Goal: Task Accomplishment & Management: Complete application form

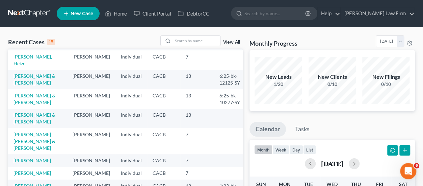
scroll to position [148, 0]
click at [192, 40] on input "search" at bounding box center [196, 41] width 47 height 10
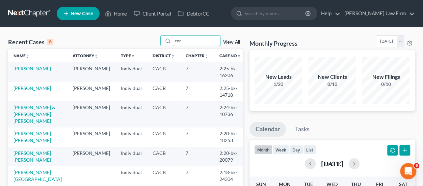
type input "cor"
click at [32, 70] on link "[PERSON_NAME]" at bounding box center [32, 68] width 37 height 6
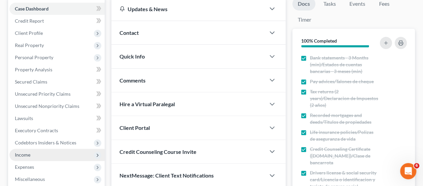
scroll to position [101, 0]
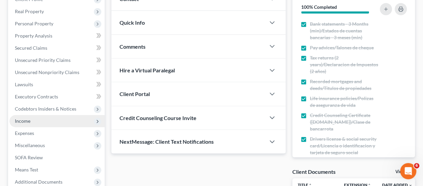
click at [35, 119] on span "Income" at bounding box center [56, 121] width 95 height 12
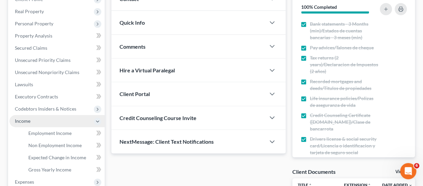
click at [46, 117] on span "Income" at bounding box center [56, 121] width 95 height 12
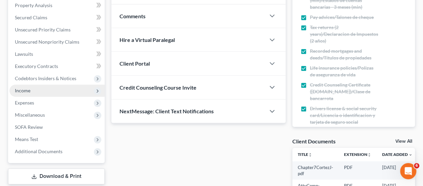
scroll to position [135, 0]
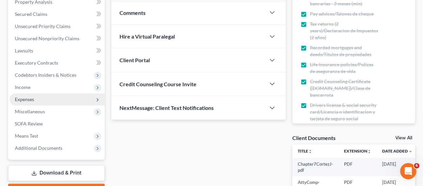
click at [45, 99] on span "Expenses" at bounding box center [56, 99] width 95 height 12
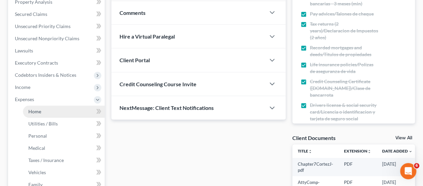
click at [58, 111] on link "Home" at bounding box center [64, 111] width 82 height 12
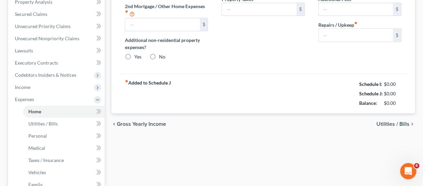
type input "1,176.62"
type input "0.00"
radio input "true"
type input "0.00"
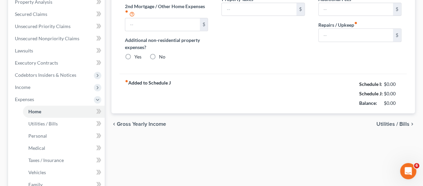
type input "0.00"
type input "25.00"
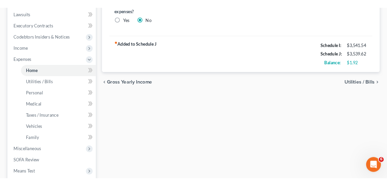
scroll to position [122, 0]
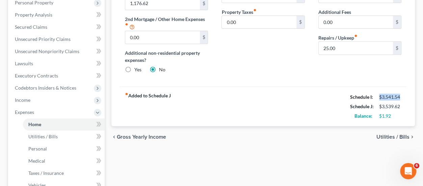
drag, startPoint x: 399, startPoint y: 97, endPoint x: 379, endPoint y: 97, distance: 19.6
click at [379, 98] on div "$3,541.54" at bounding box center [390, 97] width 22 height 7
copy div "$3,541.54"
drag, startPoint x: 400, startPoint y: 107, endPoint x: 375, endPoint y: 108, distance: 25.0
click at [375, 108] on div "Schedule J: $3,539.62" at bounding box center [376, 106] width 58 height 9
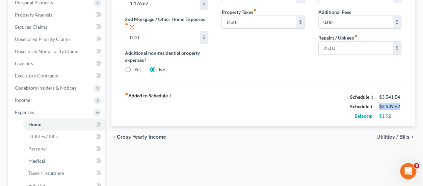
copy div "$3,539.62"
drag, startPoint x: 400, startPoint y: 94, endPoint x: 378, endPoint y: 97, distance: 21.8
click at [379, 97] on div "$3,541.54" at bounding box center [390, 97] width 22 height 7
copy div "$3,541.54"
click at [366, 78] on div "Mortgage / Rent for Residential Property fiber_manual_record 1,176.62 $ 2nd Mor…" at bounding box center [263, 32] width 287 height 110
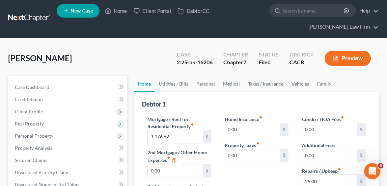
scroll to position [0, 0]
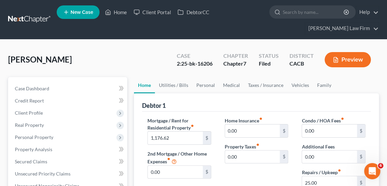
click at [40, 15] on link at bounding box center [29, 20] width 43 height 12
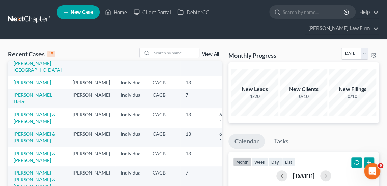
scroll to position [181, 0]
click at [22, 111] on link "[PERSON_NAME] & [PERSON_NAME]" at bounding box center [35, 117] width 42 height 12
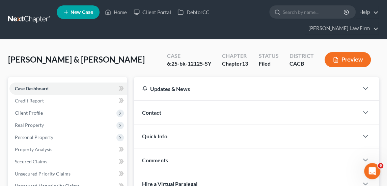
scroll to position [236, 0]
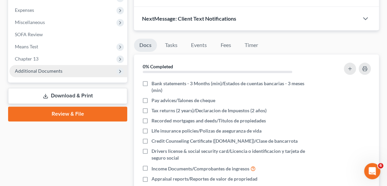
click at [57, 70] on span "Additional Documents" at bounding box center [39, 71] width 48 height 6
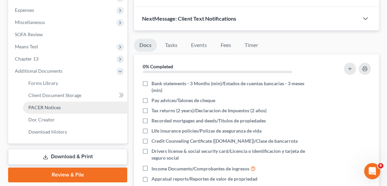
click at [63, 108] on link "PACER Notices" at bounding box center [75, 107] width 104 height 12
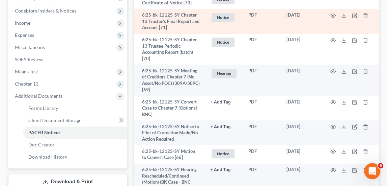
scroll to position [203, 0]
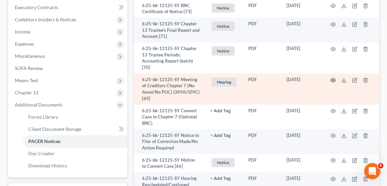
click at [333, 78] on icon "button" at bounding box center [333, 79] width 5 height 5
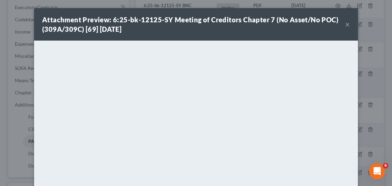
click at [345, 24] on button "×" at bounding box center [347, 24] width 5 height 8
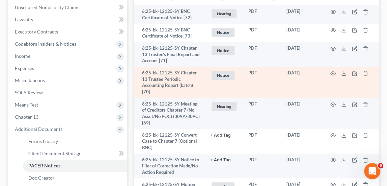
scroll to position [169, 0]
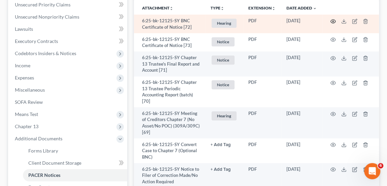
click at [332, 20] on icon "button" at bounding box center [333, 21] width 5 height 5
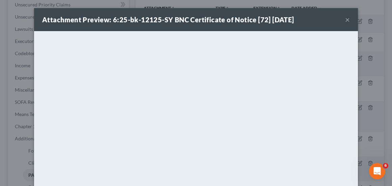
click at [345, 18] on button "×" at bounding box center [347, 20] width 5 height 8
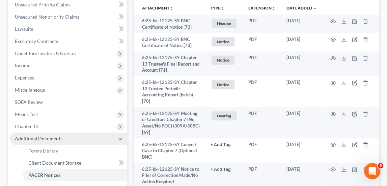
click at [44, 134] on span "Additional Documents" at bounding box center [68, 138] width 118 height 12
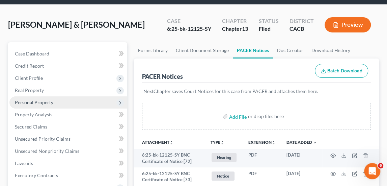
scroll to position [0, 0]
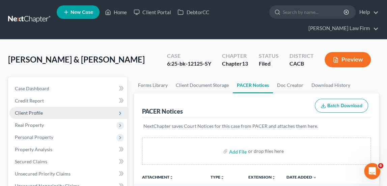
click at [36, 113] on span "Client Profile" at bounding box center [29, 113] width 28 height 6
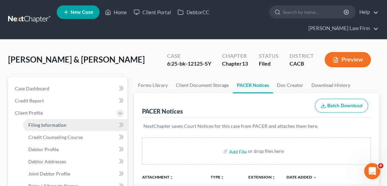
click at [62, 123] on span "Filing Information" at bounding box center [47, 125] width 38 height 6
select select "1"
select select "3"
select select "4"
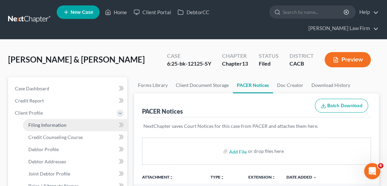
select select "1"
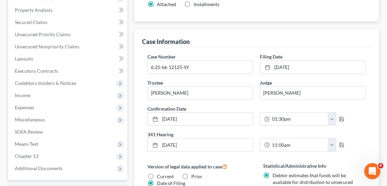
scroll to position [304, 0]
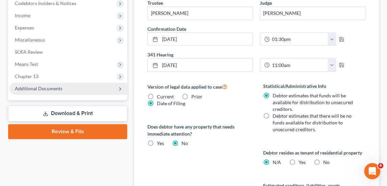
click at [34, 87] on span "Additional Documents" at bounding box center [39, 88] width 48 height 6
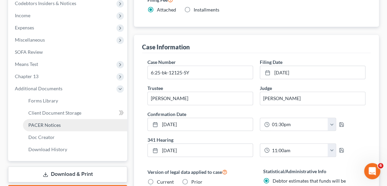
click at [52, 126] on span "PACER Notices" at bounding box center [44, 125] width 32 height 6
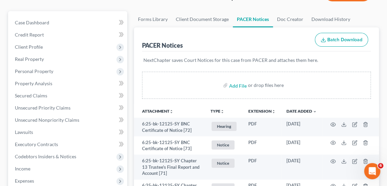
scroll to position [135, 0]
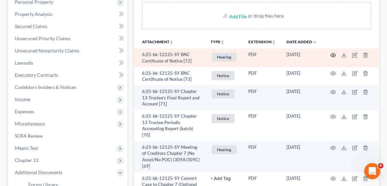
click at [332, 54] on icon "button" at bounding box center [333, 54] width 5 height 5
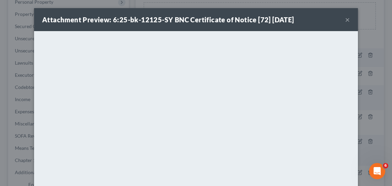
click at [345, 18] on button "×" at bounding box center [347, 20] width 5 height 8
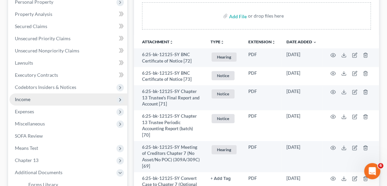
scroll to position [0, 0]
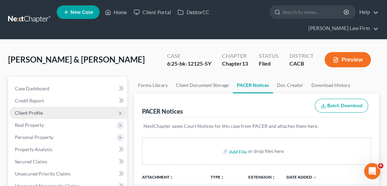
click at [38, 110] on span "Client Profile" at bounding box center [29, 113] width 28 height 6
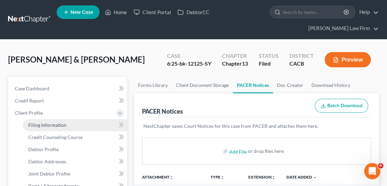
click at [50, 120] on link "Filing Information" at bounding box center [75, 125] width 104 height 12
select select "1"
select select "3"
select select "7"
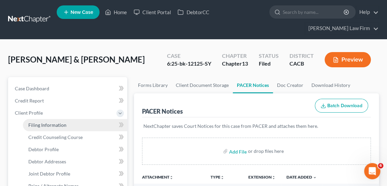
select select "0"
select select "4"
select select "1"
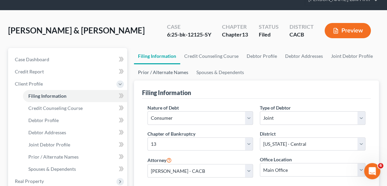
scroll to position [68, 0]
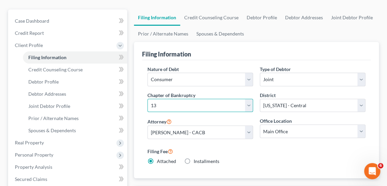
click at [179, 101] on select "Select 7 11 12 13" at bounding box center [201, 106] width 106 height 14
select select "0"
click at [148, 99] on select "Select 7 11 12 13" at bounding box center [201, 106] width 106 height 14
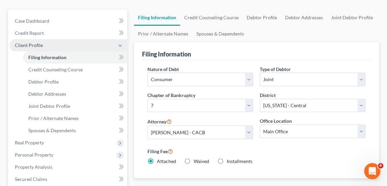
click at [45, 45] on span "Client Profile" at bounding box center [68, 45] width 118 height 12
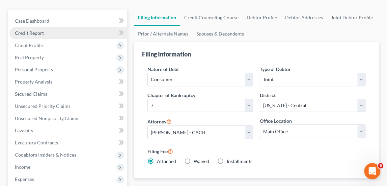
scroll to position [0, 0]
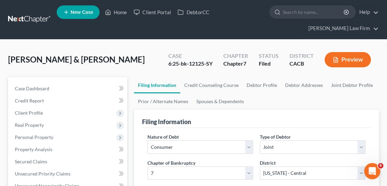
click at [20, 13] on nav "Home New Case Client Portal DebtorCC Cynthia Grande Law Firm diazeunice1988@gma…" at bounding box center [193, 19] width 387 height 39
click at [23, 16] on link at bounding box center [29, 20] width 43 height 12
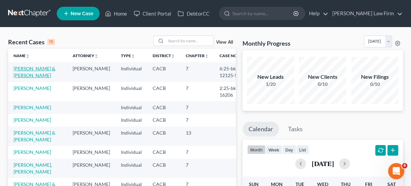
click at [27, 72] on link "[PERSON_NAME] & [PERSON_NAME]" at bounding box center [35, 71] width 42 height 12
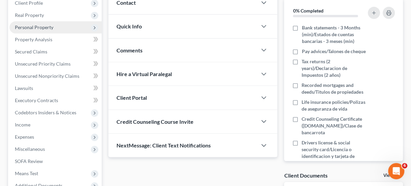
scroll to position [101, 0]
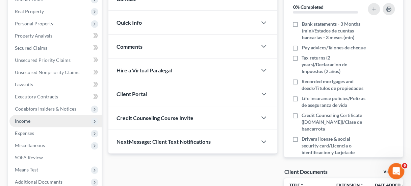
click at [26, 122] on span "Income" at bounding box center [23, 121] width 16 height 6
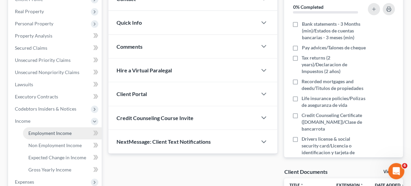
click at [57, 134] on span "Employment Income" at bounding box center [49, 133] width 43 height 6
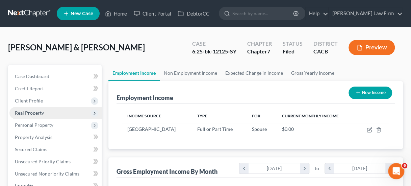
scroll to position [101, 0]
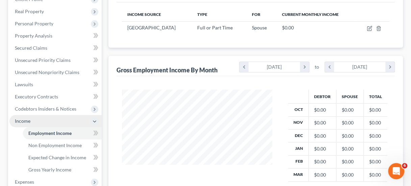
click at [27, 121] on span "Income" at bounding box center [23, 121] width 16 height 6
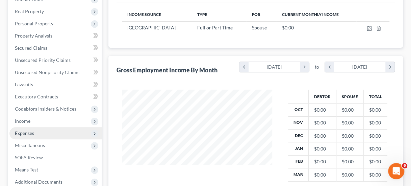
click at [33, 132] on span "Expenses" at bounding box center [24, 133] width 19 height 6
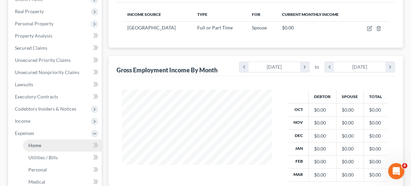
click at [47, 145] on link "Home" at bounding box center [62, 145] width 79 height 12
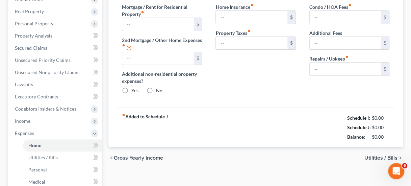
scroll to position [27, 0]
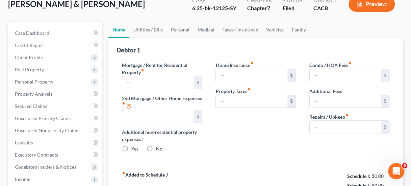
type input "2,853.50"
type input "0.00"
radio input "true"
type input "0.00"
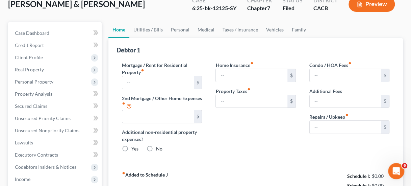
type input "0.00"
type input "50.00"
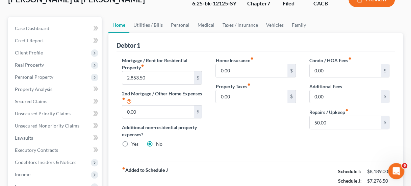
scroll to position [34, 0]
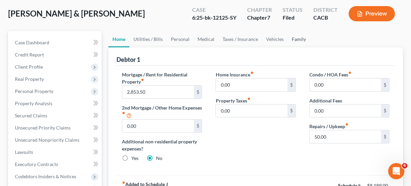
click at [288, 43] on link "Family" at bounding box center [299, 39] width 22 height 16
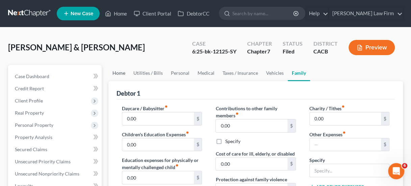
click at [113, 72] on link "Home" at bounding box center [118, 73] width 21 height 16
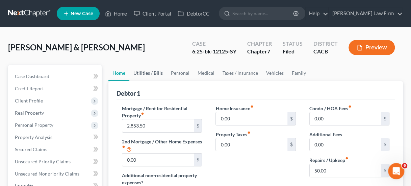
click at [146, 76] on link "Utilities / Bills" at bounding box center [147, 73] width 37 height 16
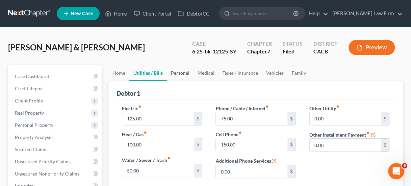
click at [173, 71] on link "Personal" at bounding box center [180, 73] width 27 height 16
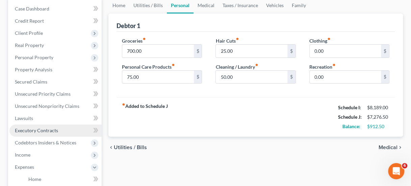
scroll to position [101, 0]
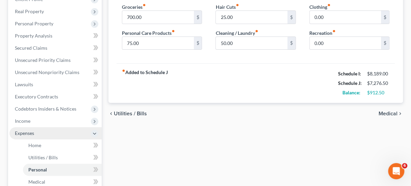
click at [34, 135] on span "Expenses" at bounding box center [24, 133] width 19 height 6
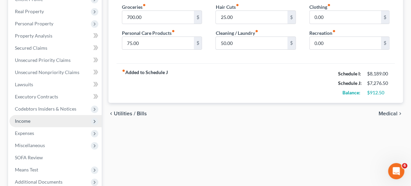
click at [27, 119] on span "Income" at bounding box center [23, 121] width 16 height 6
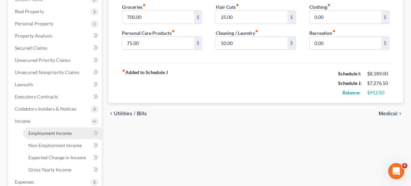
click at [45, 128] on link "Employment Income" at bounding box center [62, 133] width 79 height 12
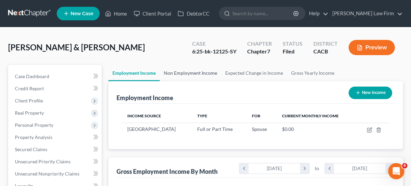
scroll to position [120, 163]
click at [189, 74] on link "Non Employment Income" at bounding box center [190, 73] width 61 height 16
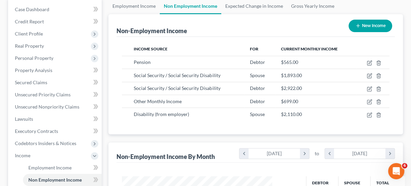
scroll to position [68, 0]
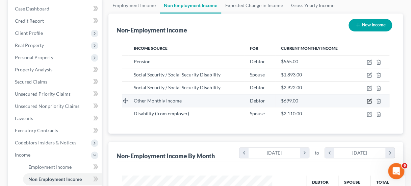
click at [369, 100] on icon "button" at bounding box center [369, 100] width 3 height 3
select select "13"
select select "0"
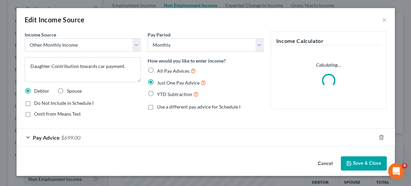
scroll to position [120, 166]
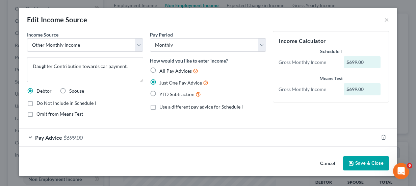
click at [370, 163] on button "Save & Close" at bounding box center [366, 163] width 46 height 14
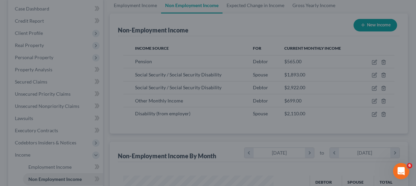
scroll to position [337498, 337454]
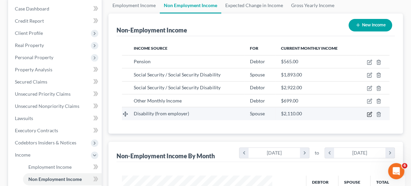
click at [369, 114] on icon "button" at bounding box center [369, 113] width 3 height 3
select select "1"
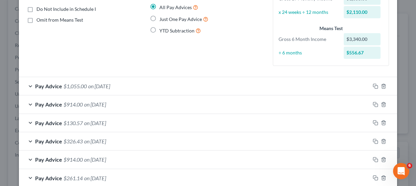
scroll to position [0, 0]
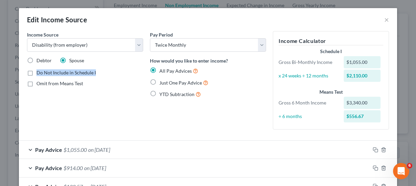
click at [36, 69] on label "Do Not Include in Schedule I" at bounding box center [65, 72] width 59 height 7
click at [36, 71] on label "Do Not Include in Schedule I" at bounding box center [65, 72] width 59 height 7
click at [39, 71] on input "Do Not Include in Schedule I" at bounding box center [41, 71] width 4 height 4
checkbox input "true"
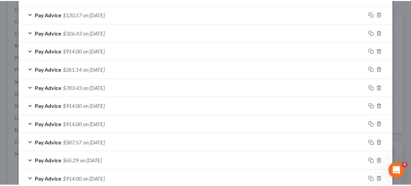
scroll to position [301, 0]
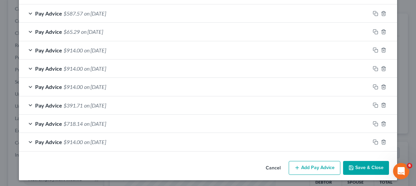
click at [368, 166] on button "Save & Close" at bounding box center [366, 168] width 46 height 14
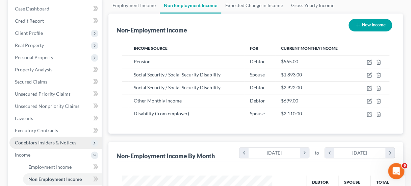
scroll to position [135, 0]
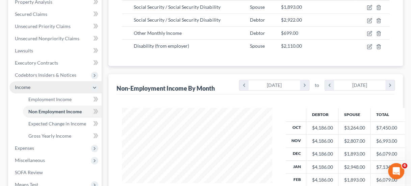
click at [22, 87] on span "Income" at bounding box center [23, 87] width 16 height 6
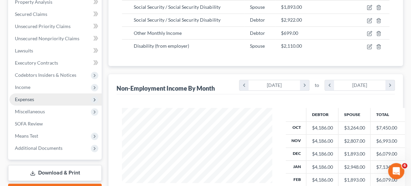
click at [26, 98] on span "Expenses" at bounding box center [24, 99] width 19 height 6
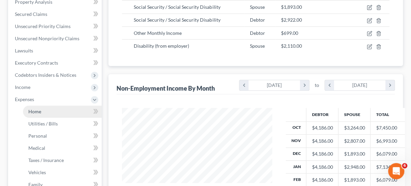
click at [48, 116] on link "Home" at bounding box center [62, 111] width 79 height 12
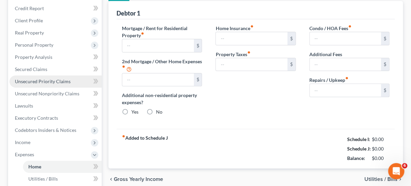
type input "2,853.50"
type input "0.00"
radio input "true"
type input "0.00"
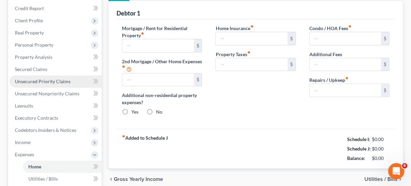
type input "0.00"
type input "50.00"
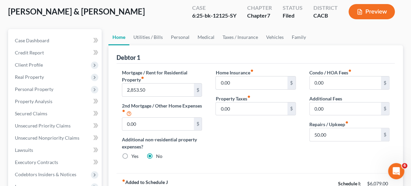
scroll to position [34, 0]
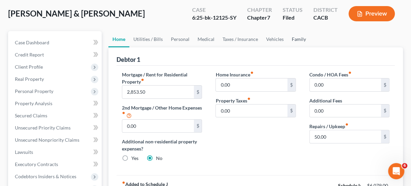
click at [298, 36] on link "Family" at bounding box center [299, 39] width 22 height 16
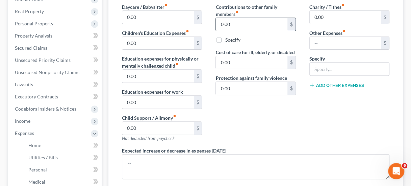
scroll to position [34, 0]
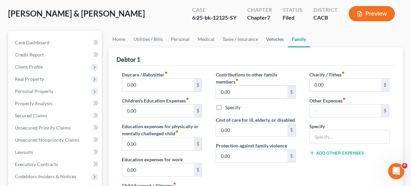
click at [274, 35] on link "Vehicles" at bounding box center [275, 39] width 26 height 16
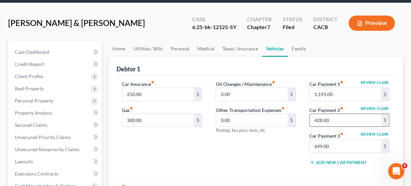
scroll to position [34, 0]
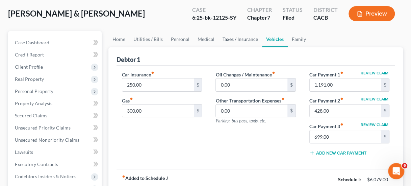
click at [238, 34] on link "Taxes / Insurance" at bounding box center [240, 39] width 44 height 16
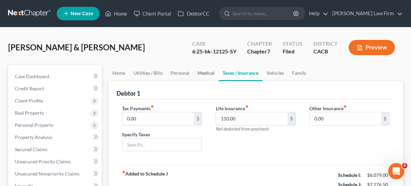
click at [211, 71] on link "Medical" at bounding box center [205, 73] width 25 height 16
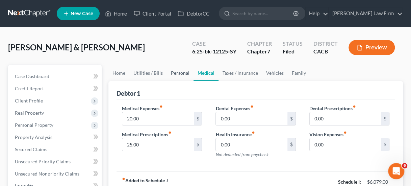
click at [167, 72] on link "Personal" at bounding box center [180, 73] width 27 height 16
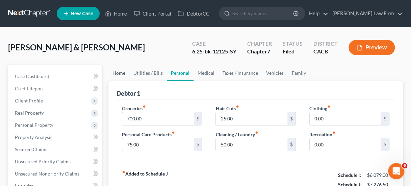
click at [117, 72] on link "Home" at bounding box center [118, 73] width 21 height 16
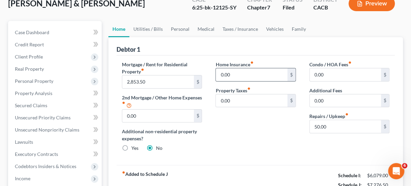
scroll to position [34, 0]
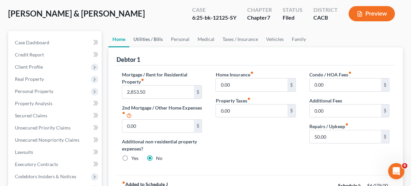
click at [155, 35] on link "Utilities / Bills" at bounding box center [147, 39] width 37 height 16
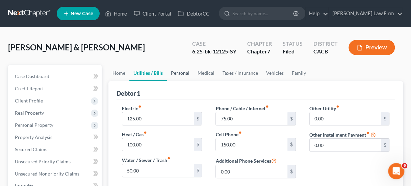
click at [170, 72] on link "Personal" at bounding box center [180, 73] width 27 height 16
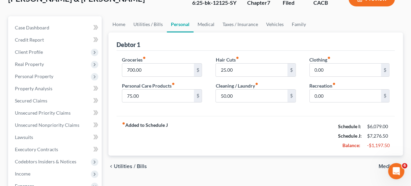
scroll to position [34, 0]
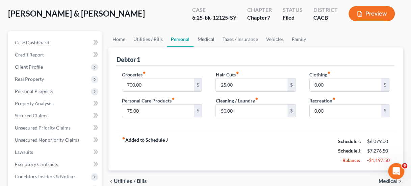
click at [205, 38] on link "Medical" at bounding box center [205, 39] width 25 height 16
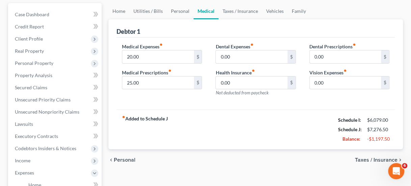
scroll to position [68, 0]
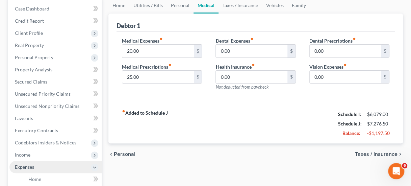
click at [33, 165] on span "Expenses" at bounding box center [24, 167] width 19 height 6
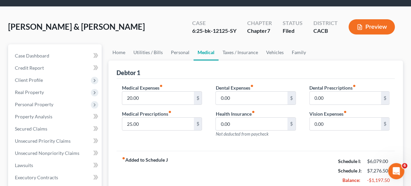
scroll to position [0, 0]
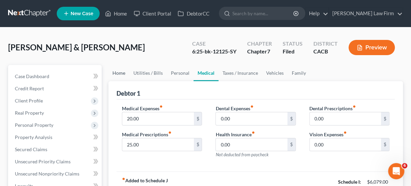
click at [116, 73] on link "Home" at bounding box center [118, 73] width 21 height 16
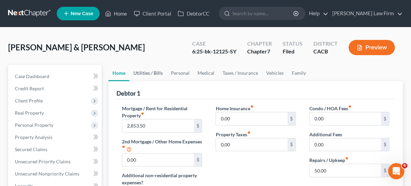
click at [146, 74] on link "Utilities / Bills" at bounding box center [147, 73] width 37 height 16
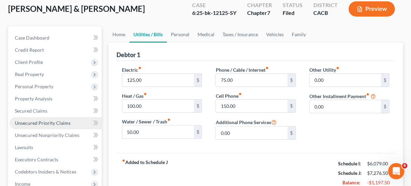
scroll to position [101, 0]
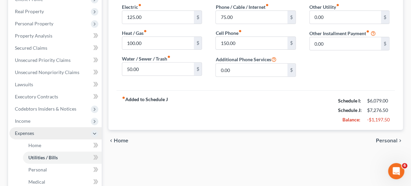
click at [38, 129] on span "Expenses" at bounding box center [55, 133] width 92 height 12
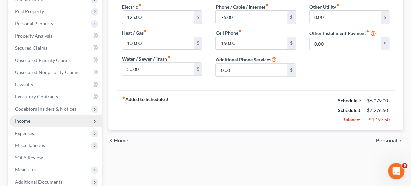
click at [35, 123] on span "Income" at bounding box center [55, 121] width 92 height 12
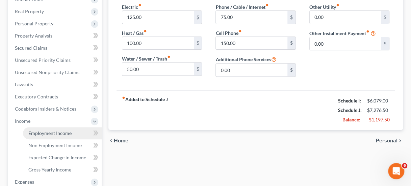
click at [61, 132] on span "Employment Income" at bounding box center [49, 133] width 43 height 6
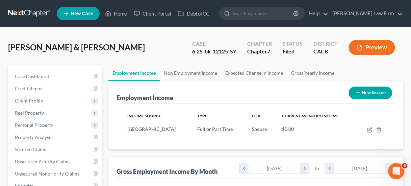
scroll to position [120, 163]
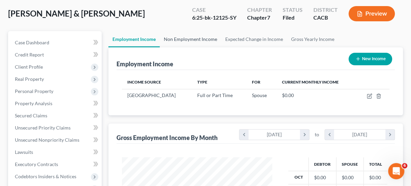
click at [184, 41] on link "Non Employment Income" at bounding box center [190, 39] width 61 height 16
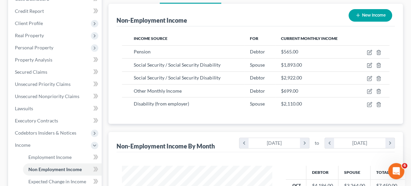
scroll to position [68, 0]
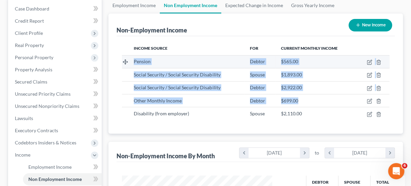
drag, startPoint x: 304, startPoint y: 100, endPoint x: 123, endPoint y: 64, distance: 184.1
click at [123, 62] on tbody "Pension Debtor $565.00 Social Security / Social Security Disability Spouse $1,8…" at bounding box center [255, 87] width 267 height 65
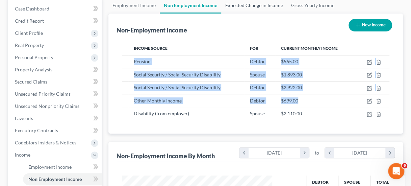
click at [249, 8] on link "Expected Change in Income" at bounding box center [254, 5] width 66 height 16
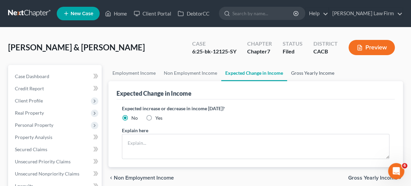
click at [315, 74] on link "Gross Yearly Income" at bounding box center [312, 73] width 51 height 16
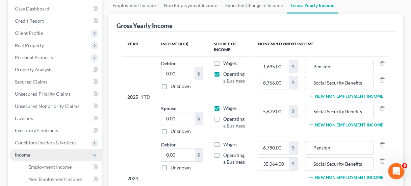
click at [29, 156] on span "Income" at bounding box center [23, 155] width 16 height 6
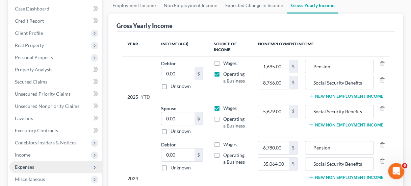
click at [33, 165] on span "Expenses" at bounding box center [24, 167] width 19 height 6
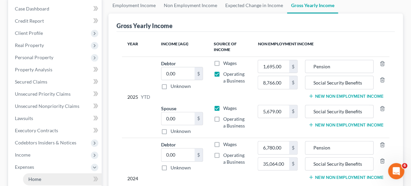
click at [43, 177] on link "Home" at bounding box center [62, 179] width 79 height 12
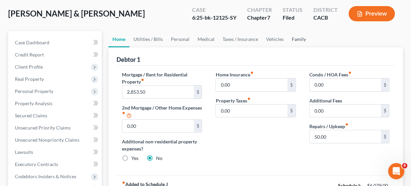
click at [290, 37] on link "Family" at bounding box center [299, 39] width 22 height 16
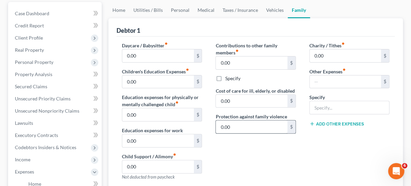
scroll to position [34, 0]
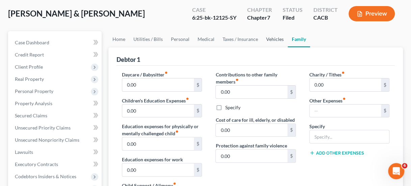
click at [271, 40] on link "Vehicles" at bounding box center [275, 39] width 26 height 16
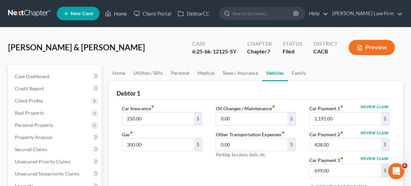
scroll to position [34, 0]
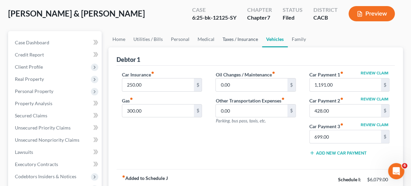
click at [235, 35] on link "Taxes / Insurance" at bounding box center [240, 39] width 44 height 16
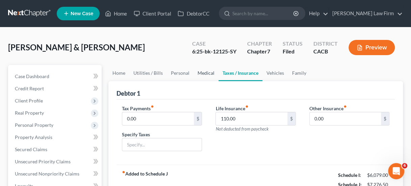
click at [199, 71] on link "Medical" at bounding box center [205, 73] width 25 height 16
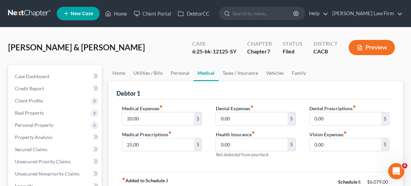
scroll to position [34, 0]
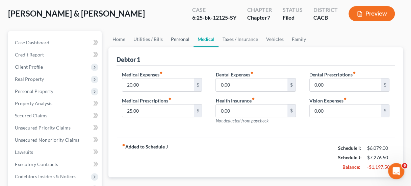
click at [174, 38] on link "Personal" at bounding box center [180, 39] width 27 height 16
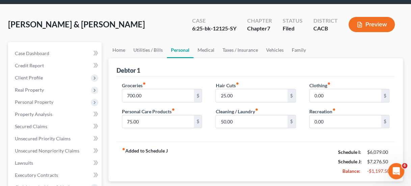
scroll to position [34, 0]
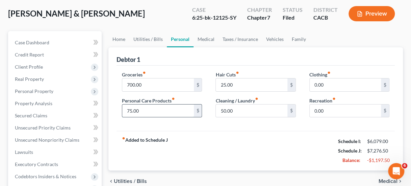
click at [157, 113] on input "75.00" at bounding box center [157, 110] width 71 height 13
type input "50.00"
click at [264, 57] on div "Debtor 1" at bounding box center [255, 56] width 278 height 18
click at [137, 37] on link "Utilities / Bills" at bounding box center [147, 39] width 37 height 16
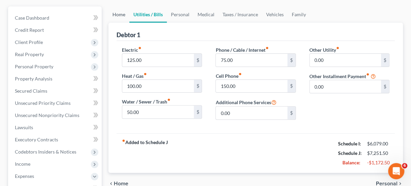
scroll to position [68, 0]
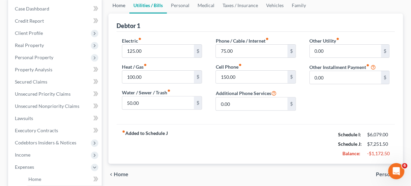
click at [118, 6] on link "Home" at bounding box center [118, 5] width 21 height 16
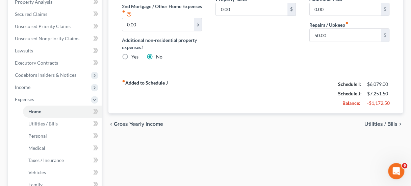
scroll to position [68, 0]
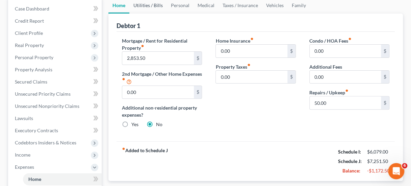
click at [145, 4] on link "Utilities / Bills" at bounding box center [147, 5] width 37 height 16
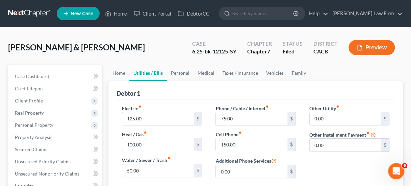
scroll to position [34, 0]
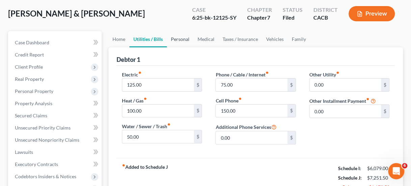
click at [184, 42] on link "Personal" at bounding box center [180, 39] width 27 height 16
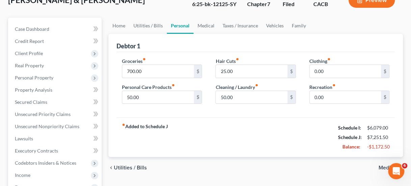
scroll to position [34, 0]
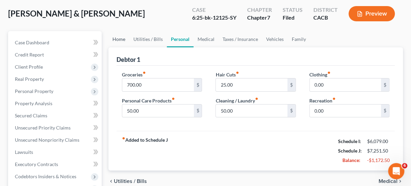
click at [120, 37] on link "Home" at bounding box center [118, 39] width 21 height 16
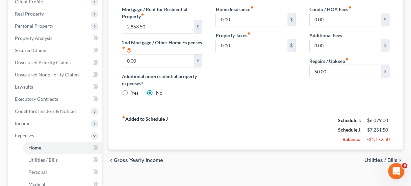
scroll to position [68, 0]
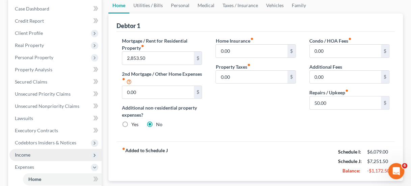
click at [32, 154] on span "Income" at bounding box center [55, 155] width 92 height 12
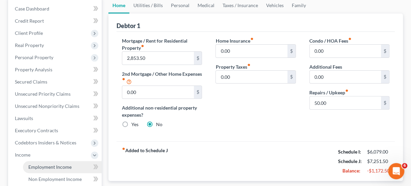
click at [47, 167] on span "Employment Income" at bounding box center [49, 167] width 43 height 6
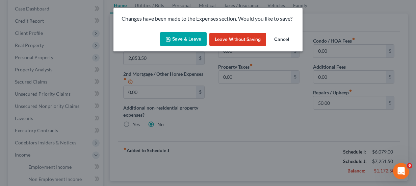
click at [186, 36] on button "Save & Leave" at bounding box center [183, 39] width 47 height 14
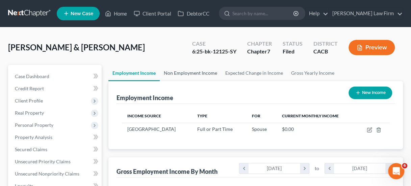
click at [188, 69] on link "Non Employment Income" at bounding box center [190, 73] width 61 height 16
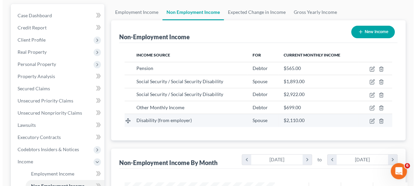
scroll to position [68, 0]
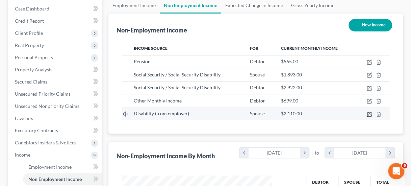
click at [370, 114] on icon "button" at bounding box center [369, 113] width 5 height 5
select select "1"
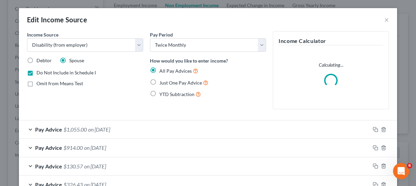
scroll to position [120, 166]
click at [42, 72] on span "Do Not Include in Schedule I" at bounding box center [65, 73] width 59 height 6
click at [42, 72] on input "Do Not Include in Schedule I" at bounding box center [41, 71] width 4 height 4
checkbox input "false"
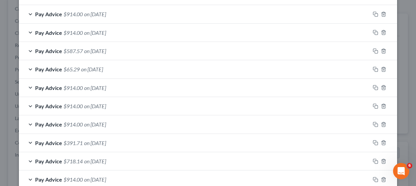
scroll to position [281, 0]
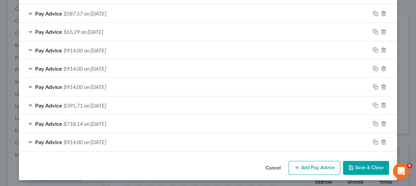
click at [357, 166] on button "Save & Close" at bounding box center [366, 168] width 46 height 14
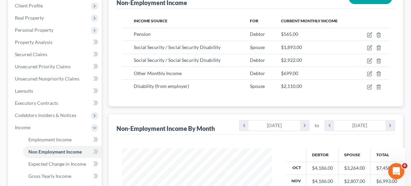
scroll to position [101, 0]
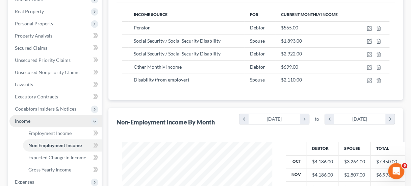
click at [35, 124] on span "Income" at bounding box center [55, 121] width 92 height 12
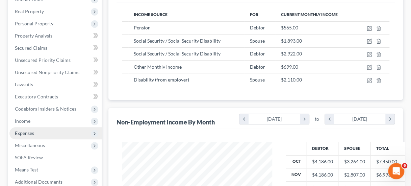
click at [34, 133] on span "Expenses" at bounding box center [55, 133] width 92 height 12
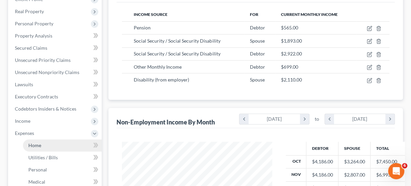
click at [47, 144] on link "Home" at bounding box center [62, 145] width 79 height 12
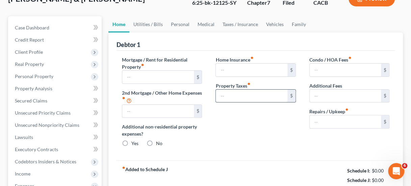
type input "2,853.50"
type input "0.00"
radio input "true"
type input "0.00"
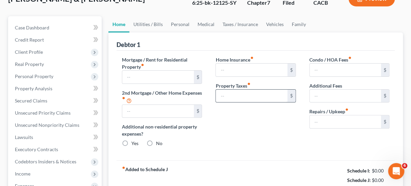
type input "0.00"
type input "50.00"
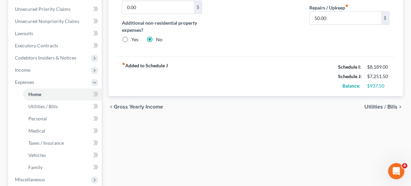
scroll to position [236, 0]
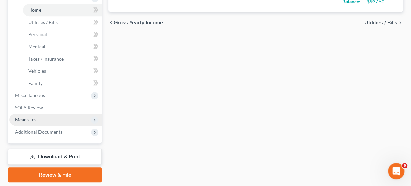
click at [49, 118] on span "Means Test" at bounding box center [55, 119] width 92 height 12
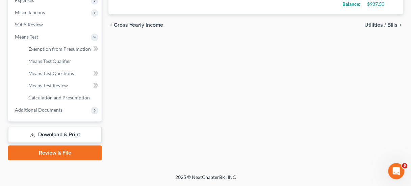
scroll to position [233, 0]
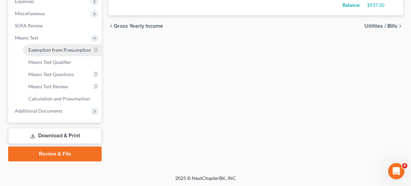
click at [66, 46] on link "Exemption from Presumption" at bounding box center [62, 50] width 79 height 12
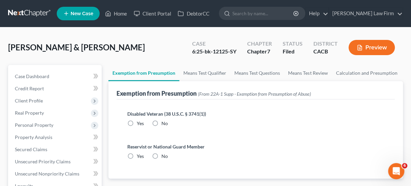
click at [161, 120] on label "No" at bounding box center [164, 123] width 6 height 7
click at [164, 120] on input "No" at bounding box center [166, 122] width 4 height 4
radio input "true"
click at [161, 153] on label "No" at bounding box center [164, 156] width 6 height 7
click at [164, 153] on input "No" at bounding box center [166, 155] width 4 height 4
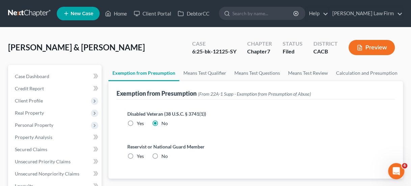
radio input "true"
click at [200, 76] on link "Means Test Qualifier" at bounding box center [204, 73] width 51 height 16
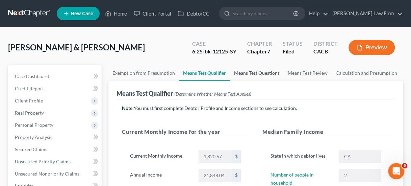
click at [247, 76] on link "Means Test Questions" at bounding box center [257, 73] width 54 height 16
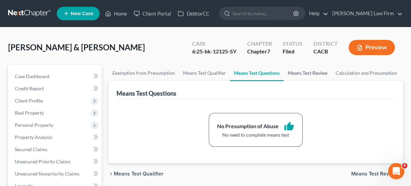
click at [300, 75] on link "Means Test Review" at bounding box center [308, 73] width 48 height 16
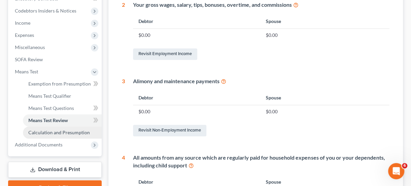
click at [55, 131] on span "Calculation and Presumption" at bounding box center [58, 132] width 61 height 6
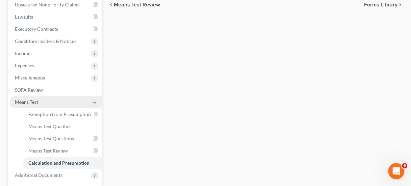
click at [40, 102] on span "Means Test" at bounding box center [55, 102] width 92 height 12
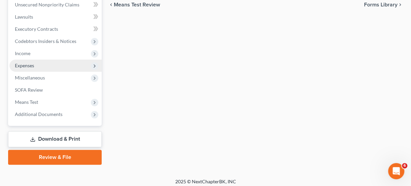
click at [41, 62] on span "Expenses" at bounding box center [55, 65] width 92 height 12
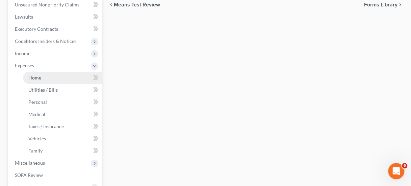
click at [56, 73] on link "Home" at bounding box center [62, 78] width 79 height 12
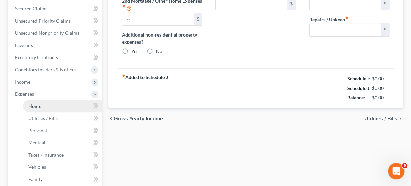
type input "2,853.50"
type input "0.00"
radio input "true"
type input "0.00"
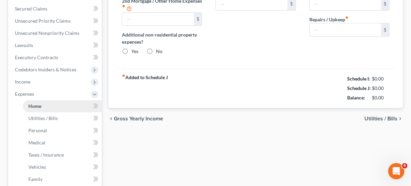
type input "0.00"
type input "50.00"
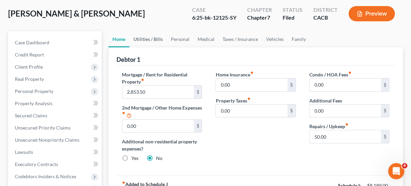
click at [153, 38] on link "Utilities / Bills" at bounding box center [147, 39] width 37 height 16
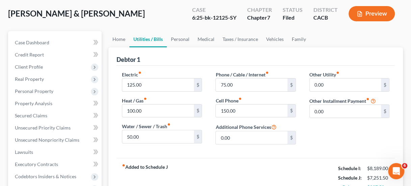
scroll to position [5, 0]
click at [172, 35] on link "Personal" at bounding box center [180, 39] width 27 height 16
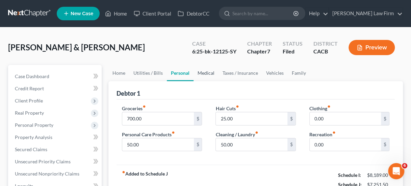
click at [208, 69] on link "Medical" at bounding box center [205, 73] width 25 height 16
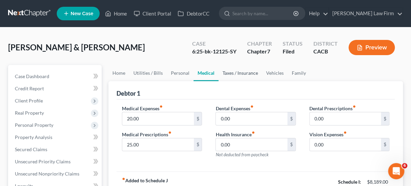
click at [242, 75] on link "Taxes / Insurance" at bounding box center [240, 73] width 44 height 16
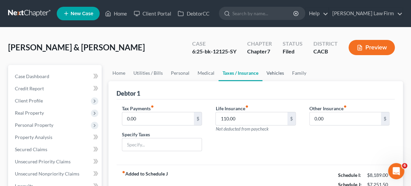
click at [276, 74] on link "Vehicles" at bounding box center [275, 73] width 26 height 16
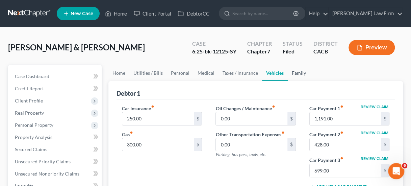
click at [299, 73] on link "Family" at bounding box center [299, 73] width 22 height 16
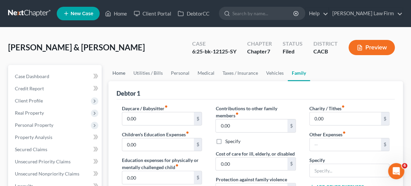
click at [117, 72] on link "Home" at bounding box center [118, 73] width 21 height 16
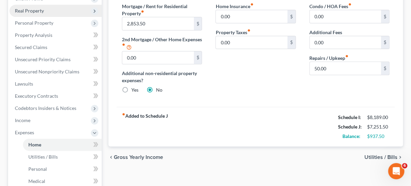
scroll to position [169, 0]
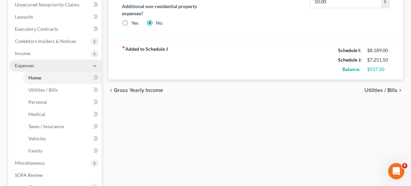
click at [42, 64] on span "Expenses" at bounding box center [55, 65] width 92 height 12
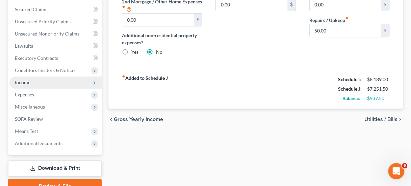
scroll to position [101, 0]
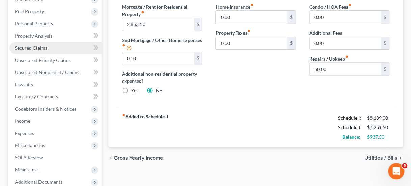
click at [42, 47] on span "Secured Claims" at bounding box center [31, 48] width 32 height 6
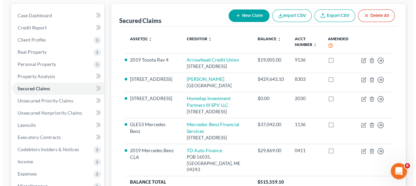
scroll to position [68, 0]
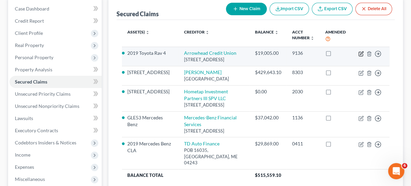
click at [359, 53] on icon "button" at bounding box center [360, 53] width 5 height 5
select select "4"
select select "8"
select select "2"
select select "0"
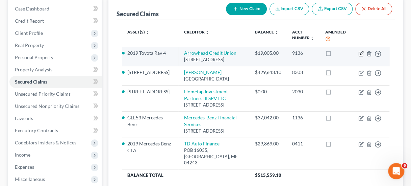
select select "0"
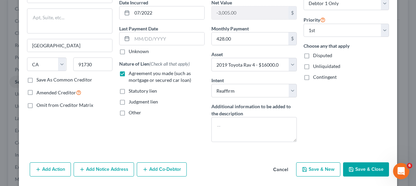
click at [373, 162] on button "Save & Close" at bounding box center [366, 169] width 46 height 14
select select
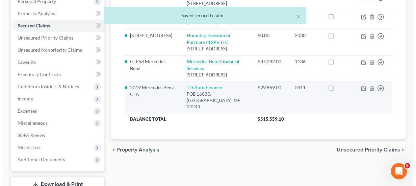
scroll to position [135, 0]
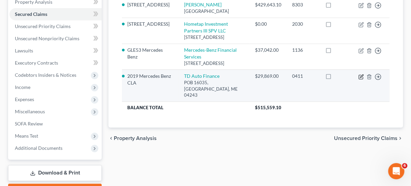
click at [359, 79] on icon "button" at bounding box center [361, 77] width 4 height 4
select select "20"
select select "13"
select select "2"
select select "4"
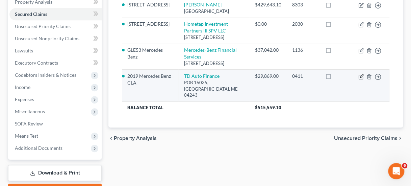
select select "0"
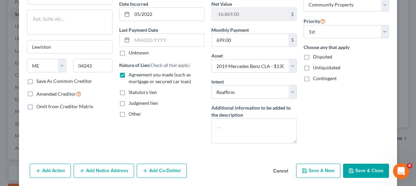
scroll to position [89, 0]
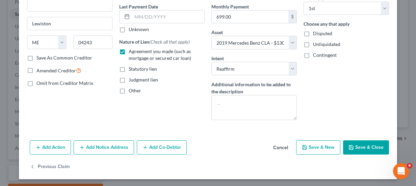
click at [282, 146] on button "Cancel" at bounding box center [281, 148] width 26 height 14
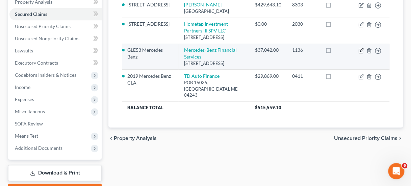
click at [360, 53] on icon "button" at bounding box center [360, 50] width 5 height 5
select select "45"
select select "0"
select select "2"
select select "4"
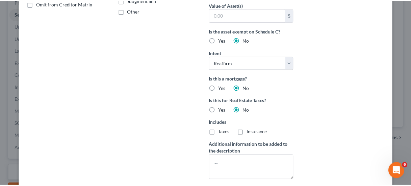
scroll to position [229, 0]
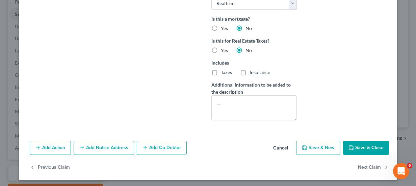
click at [353, 144] on button "Save & Close" at bounding box center [366, 147] width 46 height 14
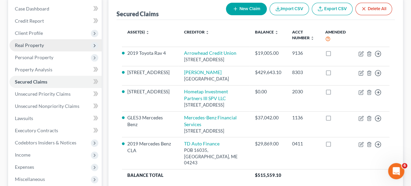
scroll to position [0, 0]
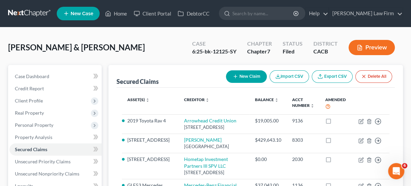
click at [34, 9] on link at bounding box center [29, 13] width 43 height 12
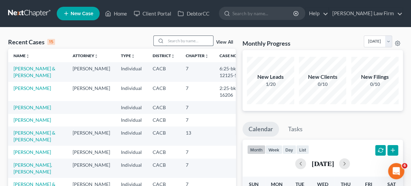
click at [187, 40] on input "search" at bounding box center [189, 41] width 47 height 10
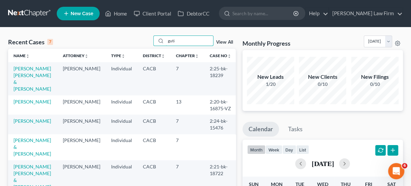
type input "guti"
click at [27, 71] on td "Gutierrez Marin, Sergio & Gutierrez, Janet" at bounding box center [32, 78] width 49 height 33
click at [24, 75] on link "Gutierrez Marin, Sergio & Gutierrez, Janet" at bounding box center [32, 78] width 37 height 26
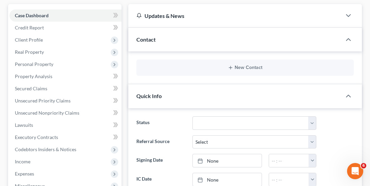
scroll to position [169, 0]
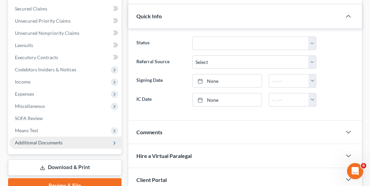
click at [57, 140] on span "Additional Documents" at bounding box center [39, 142] width 48 height 6
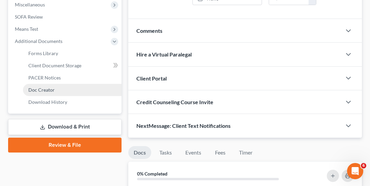
click at [49, 88] on span "Doc Creator" at bounding box center [41, 90] width 26 height 6
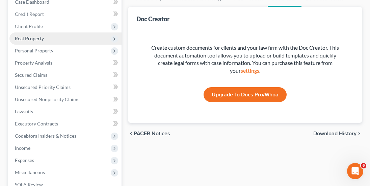
scroll to position [203, 0]
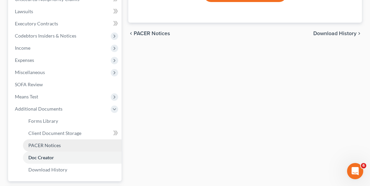
click at [45, 146] on span "PACER Notices" at bounding box center [44, 145] width 32 height 6
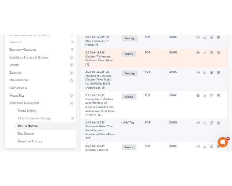
scroll to position [169, 0]
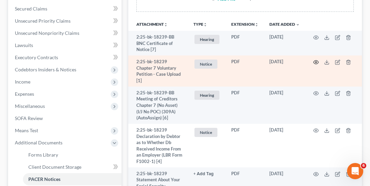
click at [317, 61] on icon "button" at bounding box center [315, 61] width 5 height 5
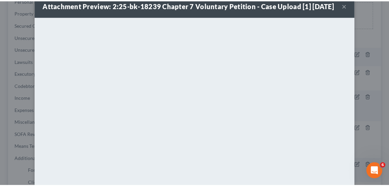
scroll to position [0, 0]
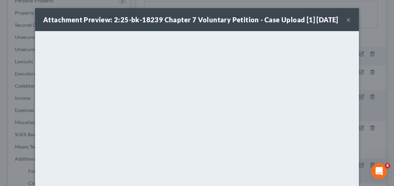
click at [346, 23] on button "×" at bounding box center [348, 20] width 5 height 8
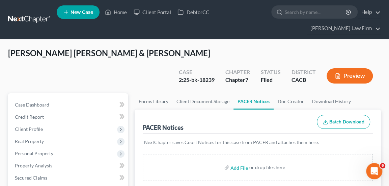
click at [28, 19] on link at bounding box center [29, 20] width 43 height 12
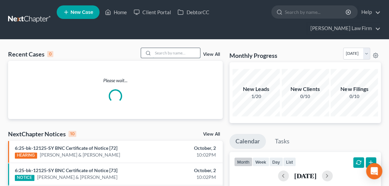
click at [176, 51] on input "search" at bounding box center [176, 53] width 47 height 10
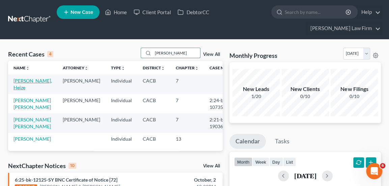
type input "[PERSON_NAME]"
click at [33, 80] on link "[PERSON_NAME], Heize" at bounding box center [33, 84] width 38 height 12
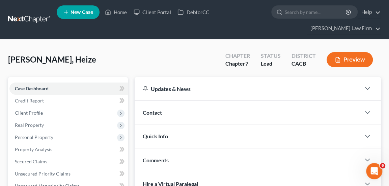
click at [22, 16] on link at bounding box center [29, 20] width 43 height 12
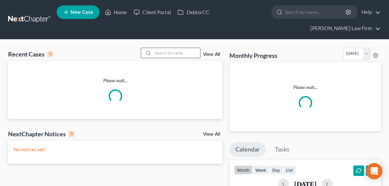
click at [166, 53] on input "search" at bounding box center [176, 53] width 47 height 10
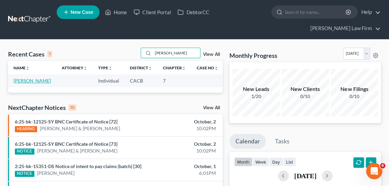
type input "[PERSON_NAME]"
click at [22, 81] on link "[PERSON_NAME]" at bounding box center [32, 81] width 37 height 6
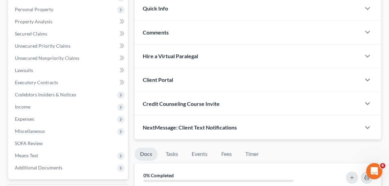
scroll to position [203, 0]
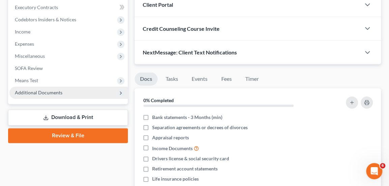
click at [36, 94] on span "Additional Documents" at bounding box center [39, 92] width 48 height 6
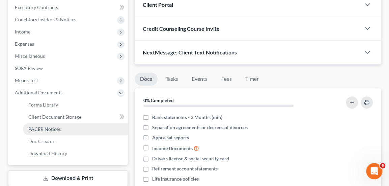
click at [70, 126] on link "PACER Notices" at bounding box center [75, 129] width 105 height 12
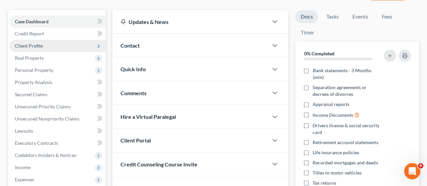
scroll to position [34, 0]
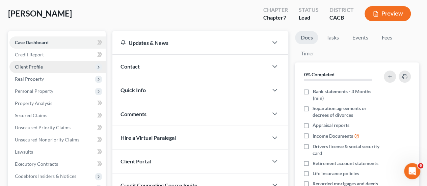
click at [42, 63] on span "Client Profile" at bounding box center [57, 67] width 96 height 12
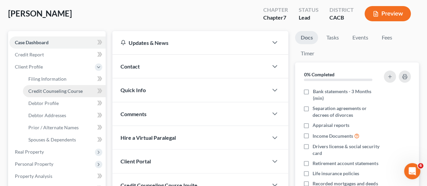
click at [74, 96] on link "Credit Counseling Course" at bounding box center [64, 91] width 83 height 12
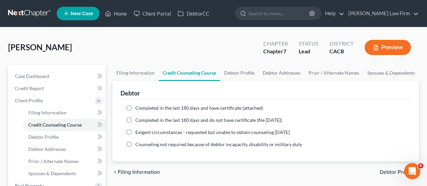
click at [35, 14] on link at bounding box center [29, 13] width 43 height 12
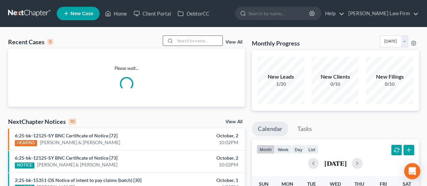
click at [188, 41] on input "search" at bounding box center [198, 41] width 47 height 10
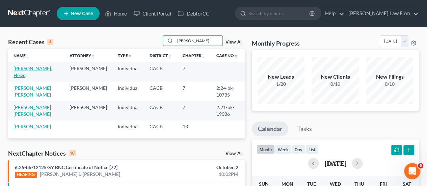
type input "[PERSON_NAME]"
click at [32, 71] on link "[PERSON_NAME], Heize" at bounding box center [33, 71] width 38 height 12
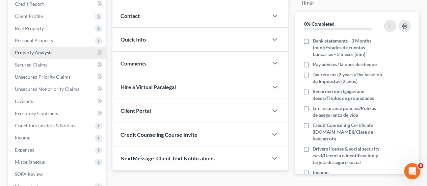
scroll to position [34, 0]
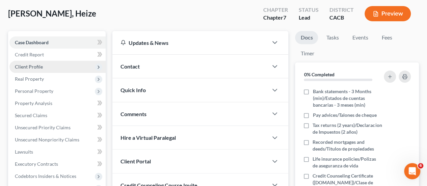
click at [36, 67] on span "Client Profile" at bounding box center [29, 67] width 28 height 6
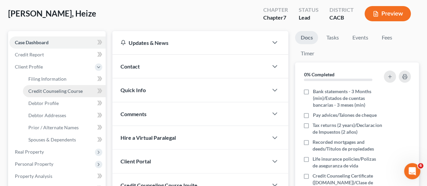
click at [54, 88] on span "Credit Counseling Course" at bounding box center [55, 91] width 54 height 6
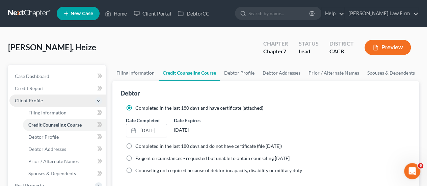
click at [48, 96] on span "Client Profile" at bounding box center [57, 101] width 96 height 12
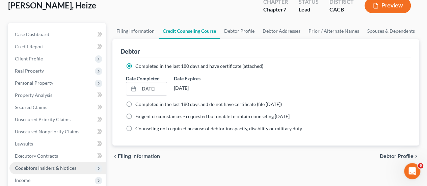
scroll to position [3, 0]
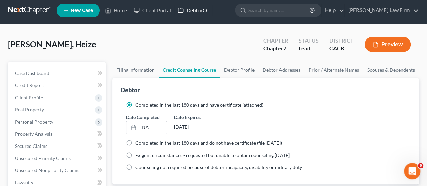
click at [207, 9] on link "DebtorCC" at bounding box center [193, 10] width 38 height 12
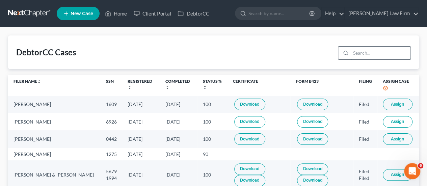
click at [368, 51] on input "search" at bounding box center [381, 53] width 60 height 13
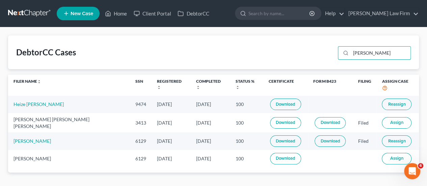
type input "[PERSON_NAME]"
click at [37, 11] on link at bounding box center [29, 13] width 43 height 12
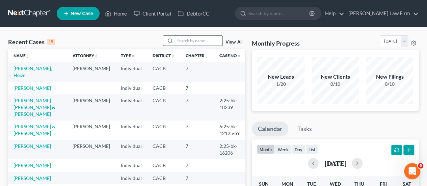
click at [203, 40] on input "search" at bounding box center [198, 41] width 47 height 10
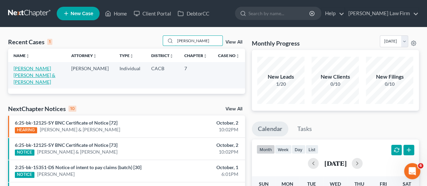
type input "[PERSON_NAME]"
click at [31, 70] on link "[PERSON_NAME] [PERSON_NAME] & [PERSON_NAME]" at bounding box center [35, 74] width 42 height 19
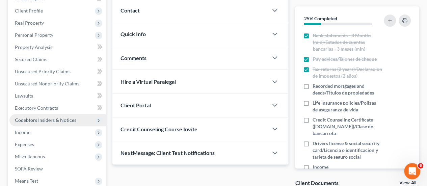
scroll to position [101, 0]
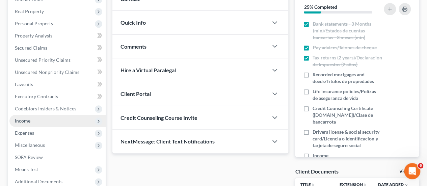
click at [43, 117] on span "Income" at bounding box center [57, 121] width 96 height 12
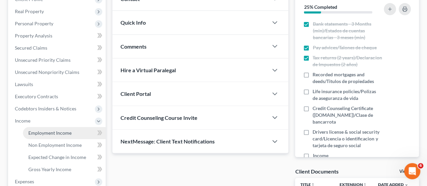
click at [65, 133] on span "Employment Income" at bounding box center [49, 133] width 43 height 6
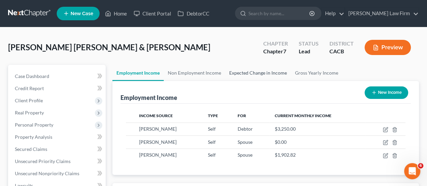
scroll to position [120, 171]
click at [201, 73] on link "Non Employment Income" at bounding box center [194, 73] width 61 height 16
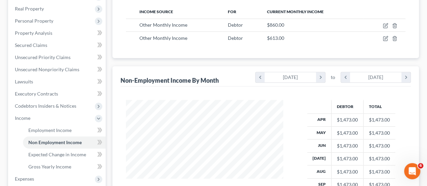
scroll to position [135, 0]
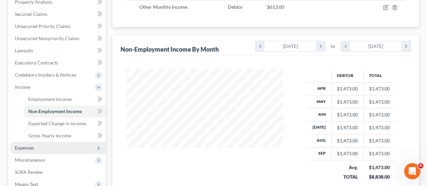
click at [25, 148] on span "Expenses" at bounding box center [24, 148] width 19 height 6
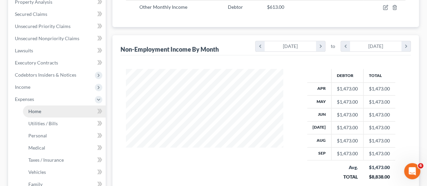
click at [45, 112] on link "Home" at bounding box center [64, 111] width 83 height 12
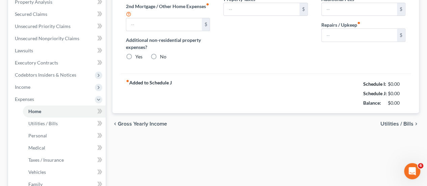
scroll to position [49, 0]
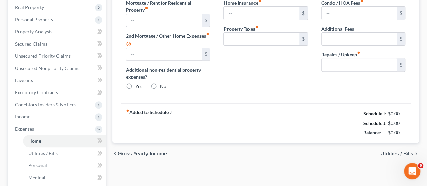
type input "1,800.00"
type input "0.00"
radio input "true"
type input "0.00"
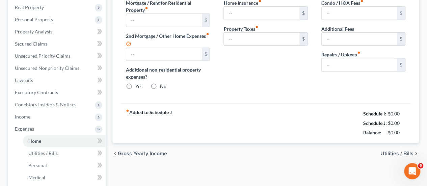
type input "0.00"
type input "100.00"
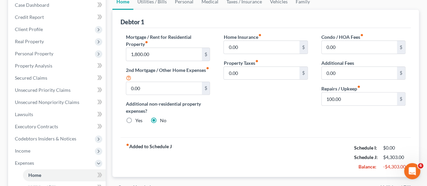
scroll to position [101, 0]
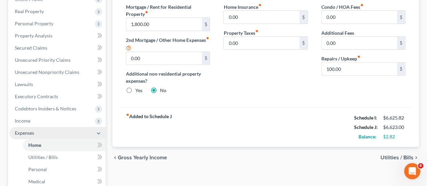
click at [44, 133] on span "Expenses" at bounding box center [57, 133] width 96 height 12
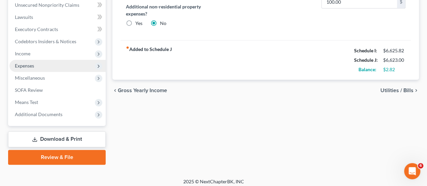
scroll to position [172, 0]
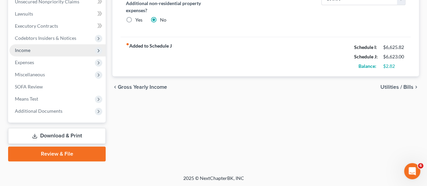
click at [41, 50] on span "Income" at bounding box center [57, 50] width 96 height 12
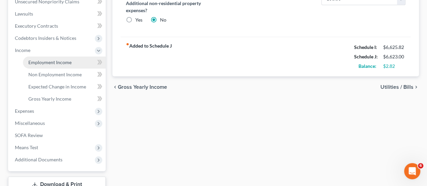
click at [49, 59] on link "Employment Income" at bounding box center [64, 62] width 83 height 12
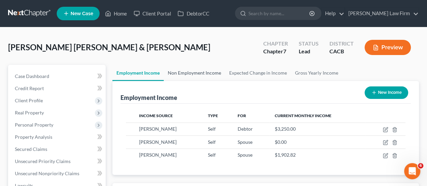
click at [199, 69] on link "Non Employment Income" at bounding box center [194, 73] width 61 height 16
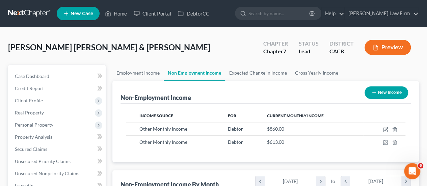
scroll to position [120, 171]
click at [136, 74] on link "Employment Income" at bounding box center [137, 73] width 51 height 16
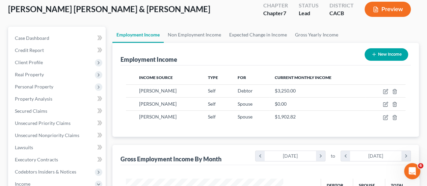
scroll to position [68, 0]
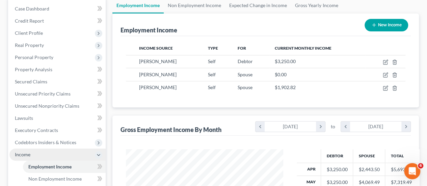
click at [30, 155] on span "Income" at bounding box center [57, 155] width 96 height 12
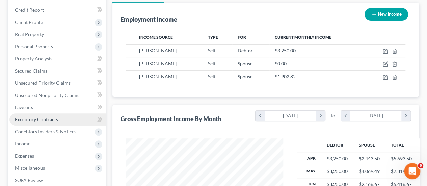
scroll to position [213, 0]
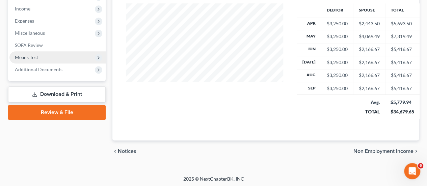
click at [54, 55] on span "Means Test" at bounding box center [57, 57] width 96 height 12
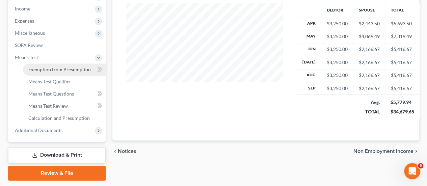
click at [60, 66] on link "Exemption from Presumption" at bounding box center [64, 69] width 83 height 12
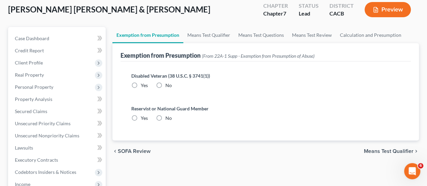
scroll to position [7, 0]
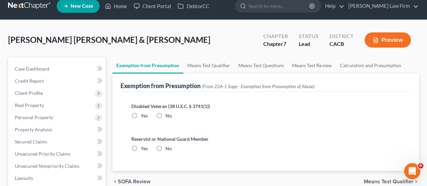
radio input "true"
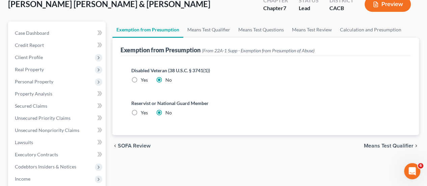
scroll to position [0, 0]
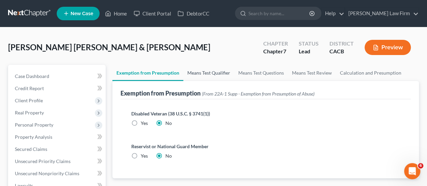
click at [208, 73] on link "Means Test Qualifier" at bounding box center [208, 73] width 51 height 16
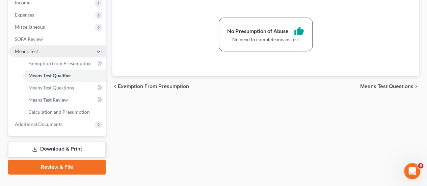
scroll to position [233, 0]
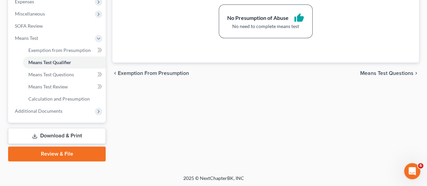
click at [75, 132] on link "Download & Print" at bounding box center [57, 136] width 98 height 16
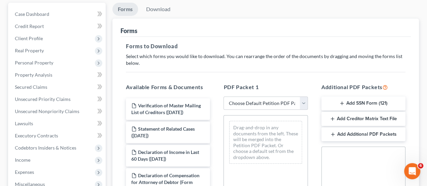
scroll to position [101, 0]
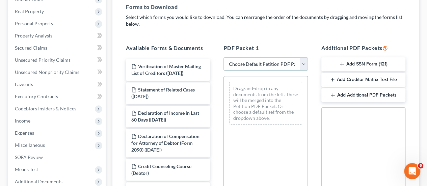
click at [263, 64] on select "Choose Default Petition PDF Packet Complete Bankruptcy Petition (all forms and …" at bounding box center [266, 64] width 84 height 14
select select "0"
click at [224, 57] on select "Choose Default Petition PDF Packet Complete Bankruptcy Petition (all forms and …" at bounding box center [266, 64] width 84 height 14
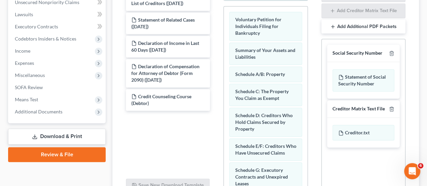
scroll to position [170, 0]
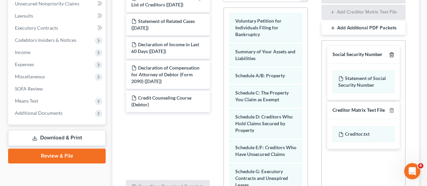
click at [391, 55] on line "button" at bounding box center [391, 55] width 0 height 1
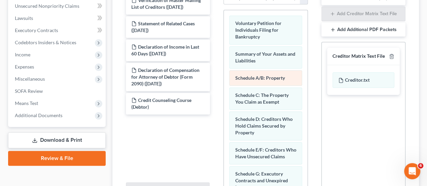
scroll to position [136, 0]
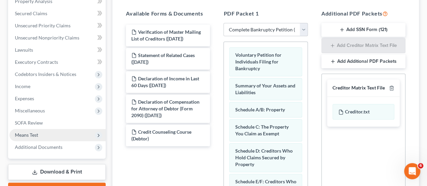
click at [51, 130] on span "Means Test" at bounding box center [57, 135] width 96 height 12
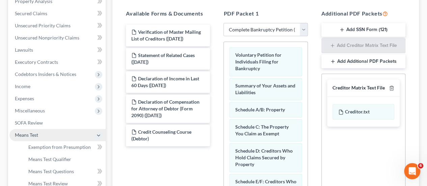
click at [54, 133] on span "Means Test" at bounding box center [57, 135] width 96 height 12
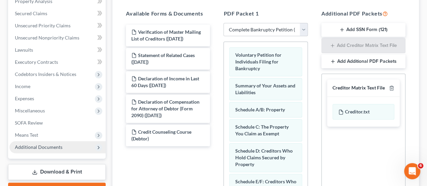
click at [57, 146] on span "Additional Documents" at bounding box center [39, 147] width 48 height 6
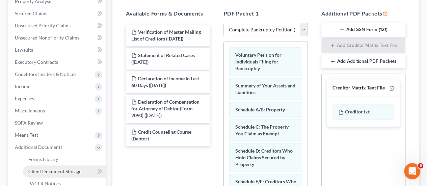
click at [68, 171] on span "Client Document Storage" at bounding box center [54, 171] width 53 height 6
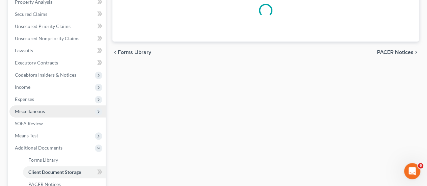
scroll to position [63, 0]
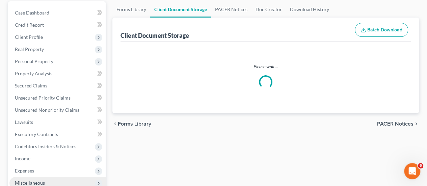
select select "11"
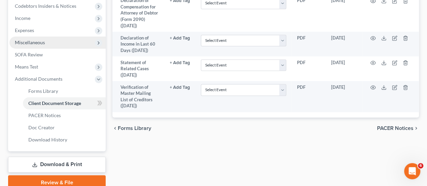
scroll to position [165, 0]
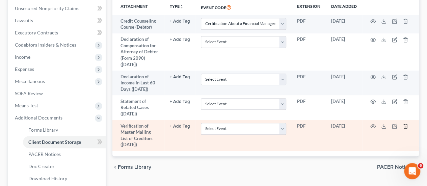
click at [407, 126] on icon "button" at bounding box center [405, 126] width 3 height 4
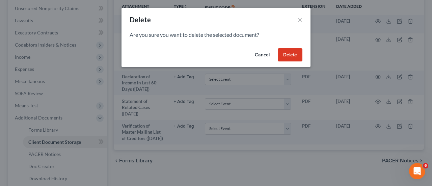
click at [293, 56] on button "Delete" at bounding box center [290, 55] width 25 height 14
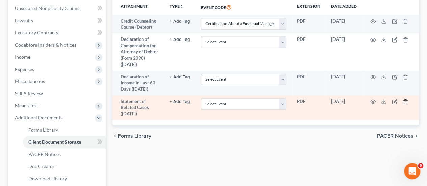
click at [405, 100] on icon "button" at bounding box center [405, 101] width 5 height 5
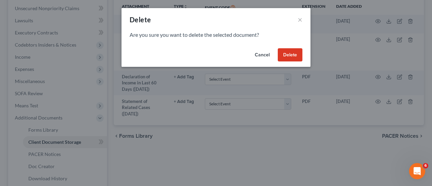
click at [286, 51] on button "Delete" at bounding box center [290, 55] width 25 height 14
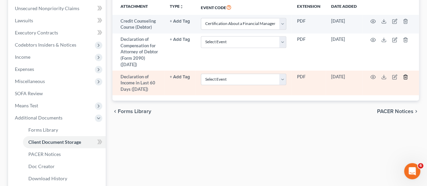
click at [406, 76] on polyline "button" at bounding box center [405, 76] width 4 height 0
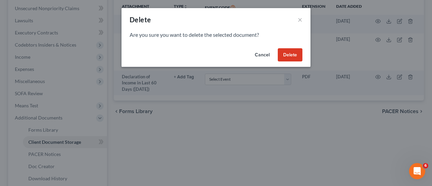
click at [287, 50] on button "Delete" at bounding box center [290, 55] width 25 height 14
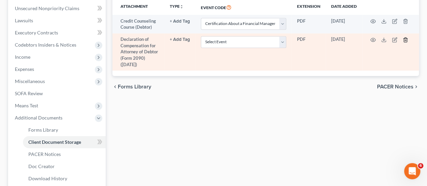
click at [403, 40] on icon "button" at bounding box center [405, 39] width 5 height 5
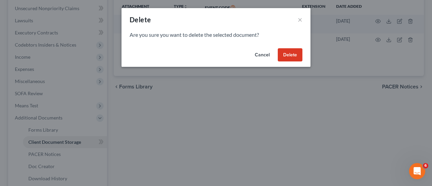
click at [284, 51] on button "Delete" at bounding box center [290, 55] width 25 height 14
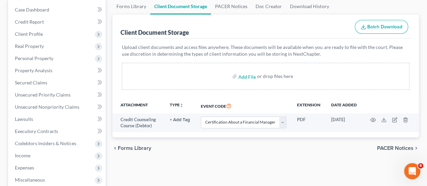
scroll to position [64, 0]
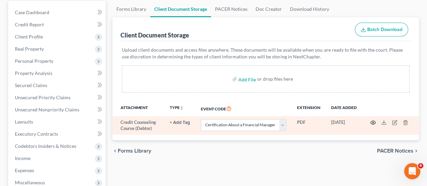
click at [372, 121] on icon "button" at bounding box center [372, 122] width 5 height 5
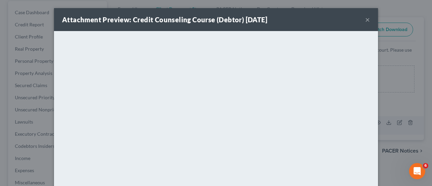
click at [365, 18] on button "×" at bounding box center [367, 20] width 5 height 8
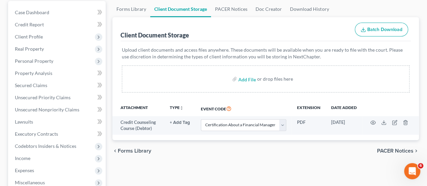
select select "11"
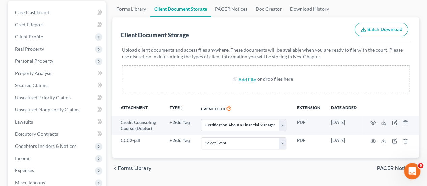
click at [256, 168] on div "chevron_left Forms Library PACER Notices chevron_right" at bounding box center [265, 169] width 307 height 22
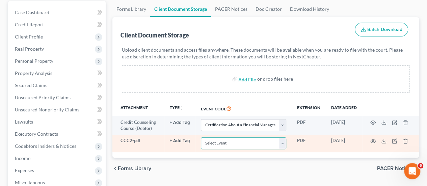
click at [259, 138] on select "Select Event Amended Chapter 11 Plan Amended Chapter 11 Small Business Plan Ame…" at bounding box center [243, 143] width 85 height 12
select select "10"
click at [201, 137] on select "Select Event Amended Chapter 11 Plan Amended Chapter 11 Small Business Plan Ame…" at bounding box center [243, 143] width 85 height 12
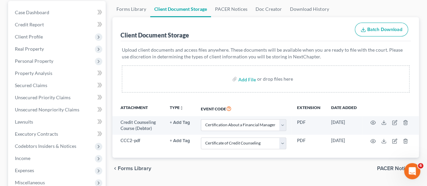
click at [247, 169] on div "chevron_left Forms Library PACER Notices chevron_right" at bounding box center [265, 169] width 307 height 22
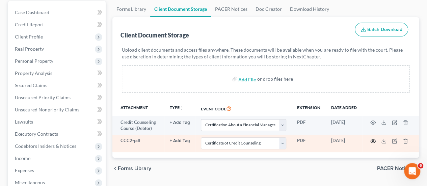
click at [373, 140] on circle "button" at bounding box center [372, 140] width 1 height 1
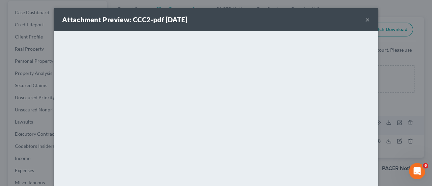
click at [367, 18] on button "×" at bounding box center [367, 20] width 5 height 8
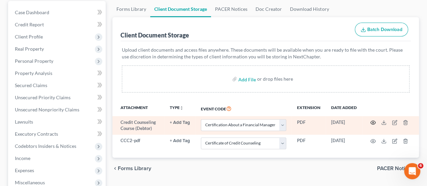
click at [372, 121] on icon "button" at bounding box center [373, 123] width 5 height 4
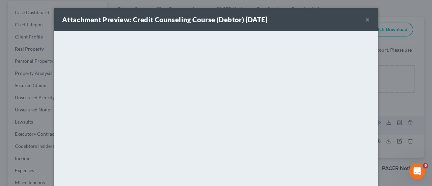
click at [365, 21] on button "×" at bounding box center [367, 20] width 5 height 8
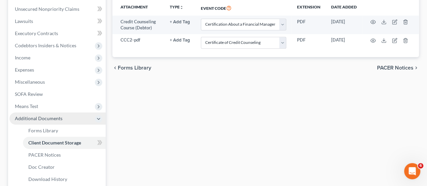
scroll to position [165, 0]
click at [59, 120] on span "Additional Documents" at bounding box center [39, 118] width 48 height 6
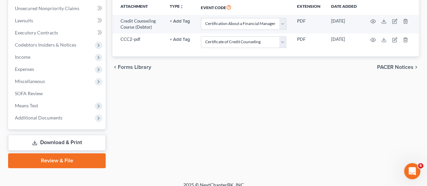
click at [62, 142] on link "Download & Print" at bounding box center [57, 143] width 98 height 16
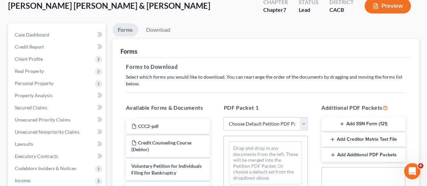
scroll to position [101, 0]
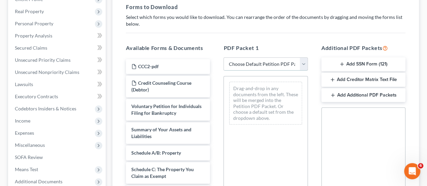
click at [270, 64] on select "Choose Default Petition PDF Packet Complete Bankruptcy Petition (all forms and …" at bounding box center [266, 64] width 84 height 14
select select "0"
click at [224, 57] on select "Choose Default Petition PDF Packet Complete Bankruptcy Petition (all forms and …" at bounding box center [266, 64] width 84 height 14
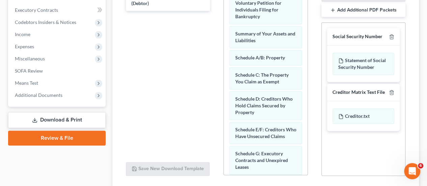
scroll to position [136, 0]
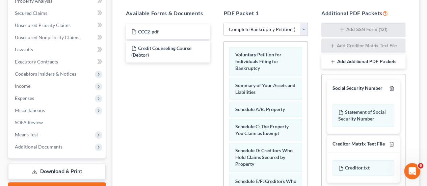
click at [390, 87] on icon "button" at bounding box center [391, 88] width 5 height 5
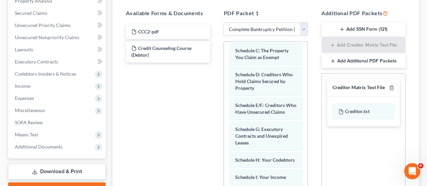
scroll to position [203, 0]
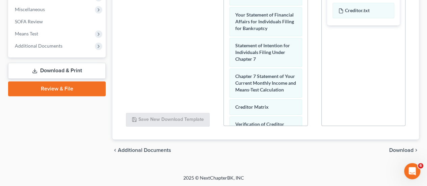
click at [404, 149] on span "Download" at bounding box center [401, 150] width 24 height 5
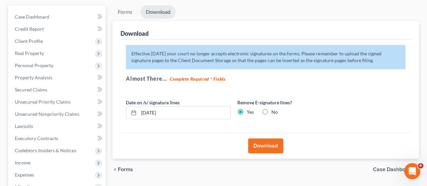
scroll to position [37, 0]
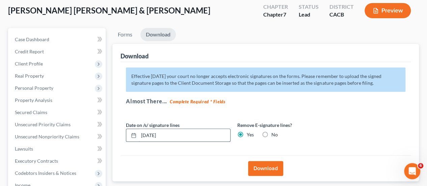
drag, startPoint x: 171, startPoint y: 135, endPoint x: 130, endPoint y: 134, distance: 40.9
click at [130, 134] on div "[DATE]" at bounding box center [178, 136] width 105 height 14
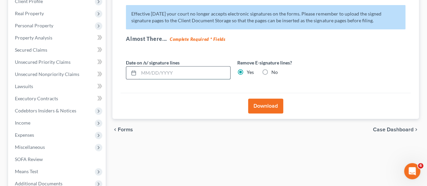
scroll to position [138, 0]
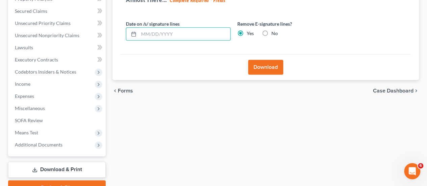
click at [270, 61] on button "Download" at bounding box center [265, 67] width 35 height 15
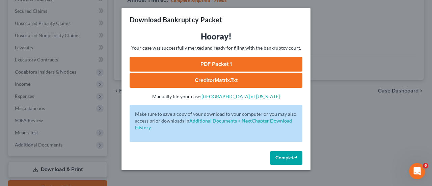
click at [211, 64] on link "PDF Packet 1" at bounding box center [216, 64] width 173 height 15
click at [287, 153] on button "Complete!" at bounding box center [286, 158] width 32 height 14
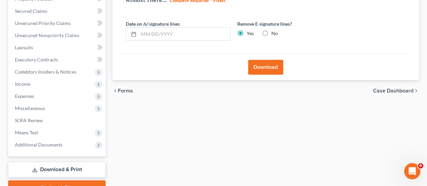
click at [340, 131] on div at bounding box center [213, 93] width 427 height 186
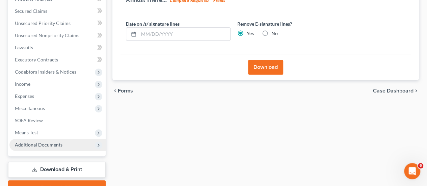
click at [37, 144] on span "Additional Documents" at bounding box center [39, 145] width 48 height 6
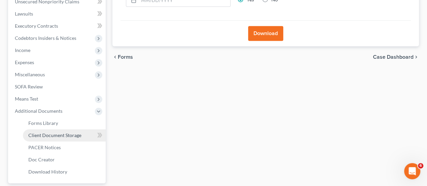
click at [68, 135] on span "Client Document Storage" at bounding box center [54, 135] width 53 height 6
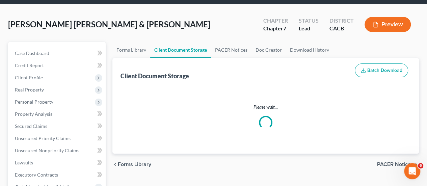
scroll to position [3, 0]
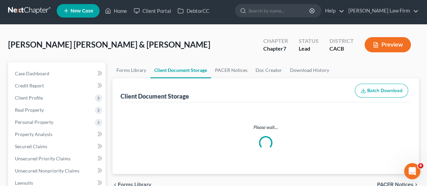
select select "11"
select select "10"
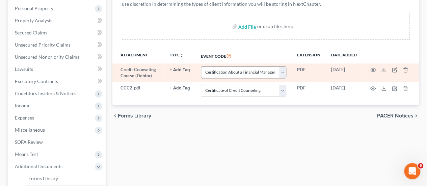
scroll to position [34, 0]
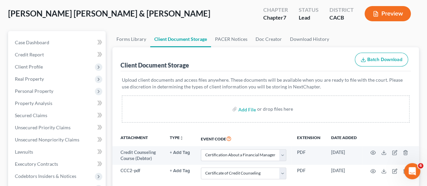
click at [256, 100] on div "Add File or drop files here" at bounding box center [266, 109] width 288 height 27
click at [259, 116] on div "Add File or drop files here" at bounding box center [266, 109] width 288 height 27
click at [252, 110] on input "file" at bounding box center [246, 109] width 16 height 12
type input "C:\fakepath\Chapter 7 - [PERSON_NAME].pdf"
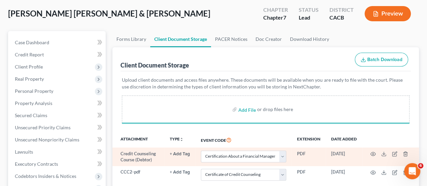
select select "11"
select select "10"
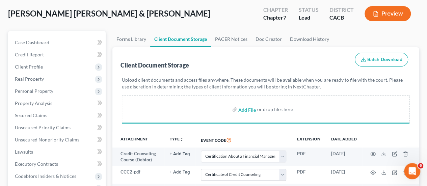
scroll to position [135, 0]
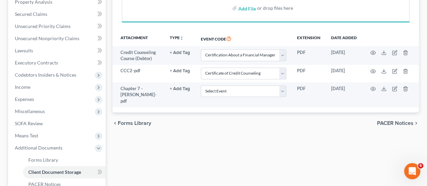
select select "11"
select select "10"
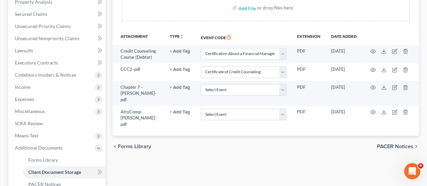
select select "11"
select select "10"
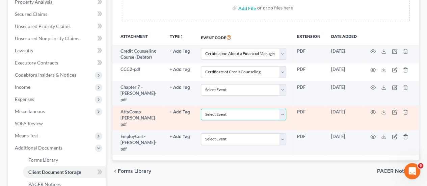
click at [238, 112] on select "Select Event Amended Chapter 11 Plan Amended Chapter 11 Small Business Plan Ame…" at bounding box center [243, 115] width 85 height 12
select select "7"
click at [201, 109] on select "Select Event Amended Chapter 11 Plan Amended Chapter 11 Small Business Plan Ame…" at bounding box center [243, 115] width 85 height 12
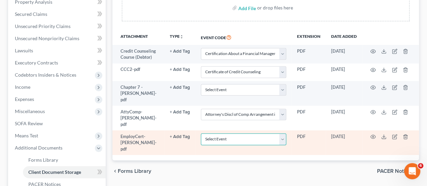
click at [231, 133] on select "Select Event Amended Chapter 11 Plan Amended Chapter 11 Small Business Plan Ame…" at bounding box center [243, 139] width 85 height 12
select select "30"
click at [201, 133] on select "Select Event Amended Chapter 11 Plan Amended Chapter 11 Small Business Plan Ame…" at bounding box center [243, 139] width 85 height 12
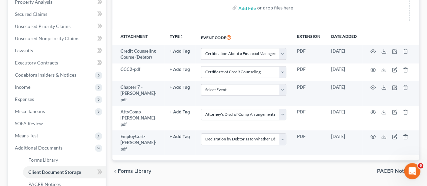
click at [309, 160] on div "chevron_left Forms Library PACER Notices chevron_right" at bounding box center [265, 171] width 307 height 22
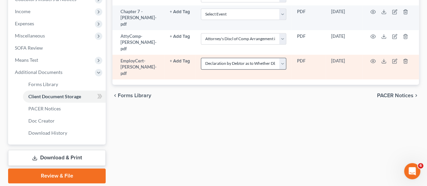
scroll to position [233, 0]
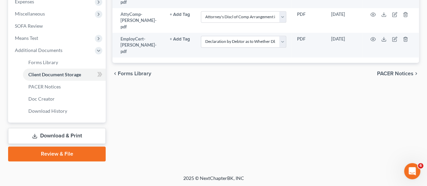
click at [85, 131] on link "Download & Print" at bounding box center [57, 136] width 98 height 16
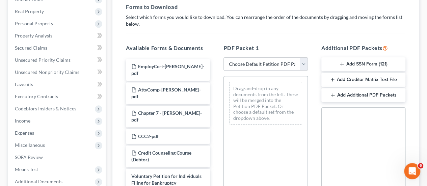
click at [343, 62] on icon "button" at bounding box center [341, 63] width 5 height 5
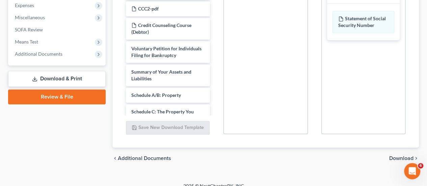
scroll to position [237, 0]
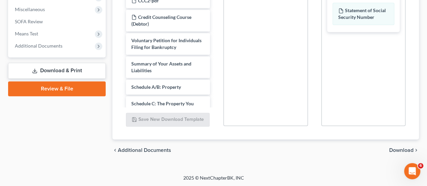
click at [402, 148] on span "Download" at bounding box center [401, 150] width 24 height 5
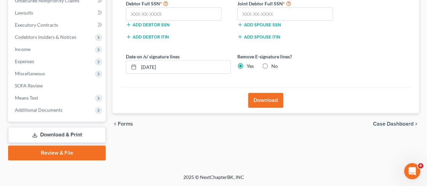
scroll to position [172, 0]
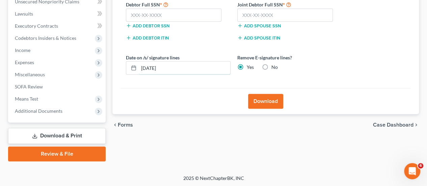
drag, startPoint x: 196, startPoint y: 67, endPoint x: 120, endPoint y: 79, distance: 77.4
click at [120, 79] on div "Download Effective [DATE] your court no longer accepts electronic signatures on…" at bounding box center [265, 12] width 307 height 206
click at [156, 16] on input "text" at bounding box center [174, 15] width 96 height 14
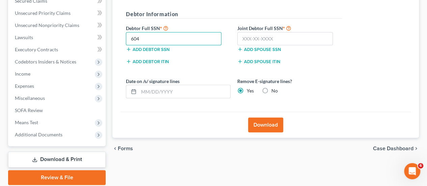
scroll to position [104, 0]
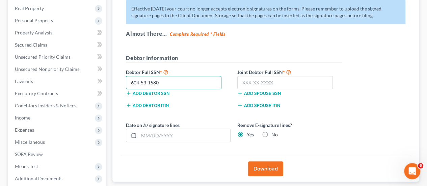
type input "604-53-1580"
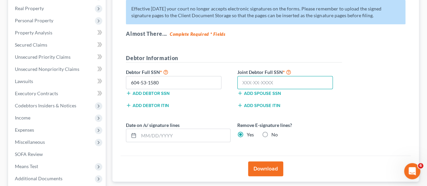
click at [247, 82] on input "text" at bounding box center [285, 83] width 96 height 14
type input "626-28-3583"
click at [257, 168] on button "Download" at bounding box center [265, 168] width 35 height 15
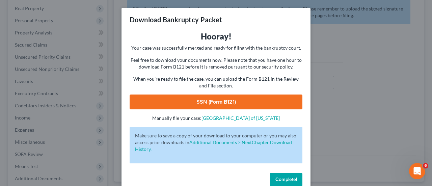
click at [239, 98] on link "SSN (Form B121)" at bounding box center [216, 102] width 173 height 15
click at [284, 173] on button "Complete!" at bounding box center [286, 180] width 32 height 14
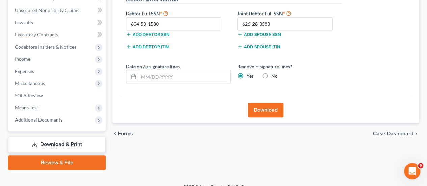
scroll to position [172, 0]
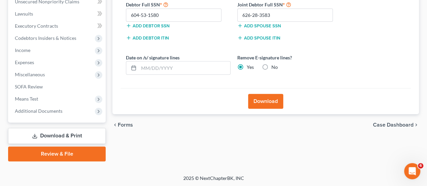
click at [56, 137] on link "Download & Print" at bounding box center [57, 136] width 98 height 16
click at [71, 151] on link "Review & File" at bounding box center [57, 154] width 98 height 15
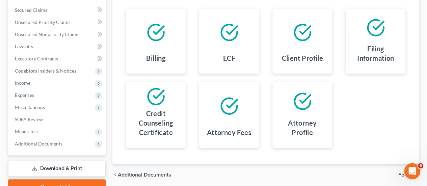
scroll to position [172, 0]
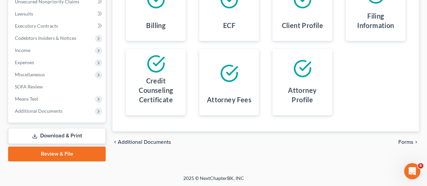
click at [400, 141] on span "Forms" at bounding box center [405, 141] width 15 height 5
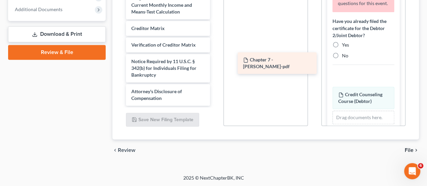
scroll to position [235, 0]
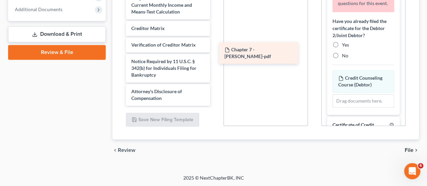
drag, startPoint x: 169, startPoint y: 98, endPoint x: 261, endPoint y: 51, distance: 102.7
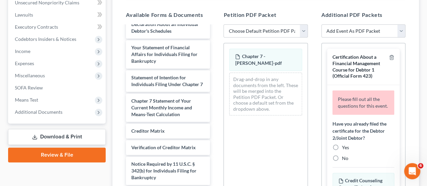
scroll to position [203, 0]
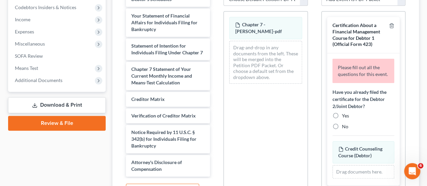
click at [342, 130] on label "No" at bounding box center [345, 126] width 6 height 7
click at [345, 128] on input "No" at bounding box center [347, 125] width 4 height 4
radio input "true"
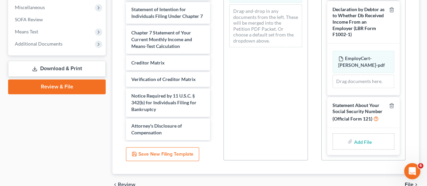
scroll to position [270, 0]
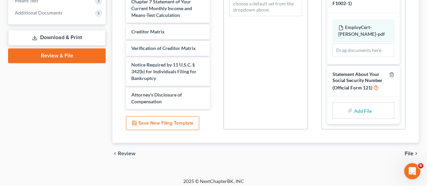
click at [361, 109] on input "file" at bounding box center [362, 110] width 16 height 12
type input "C:\fakepath\SSN Statement - [PERSON_NAME].pdf"
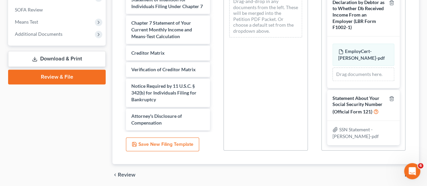
scroll to position [273, 0]
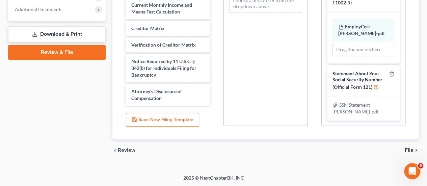
click at [410, 148] on span "File" at bounding box center [409, 150] width 9 height 5
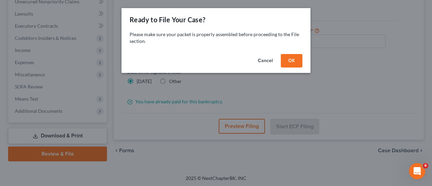
click at [290, 60] on button "OK" at bounding box center [292, 61] width 22 height 14
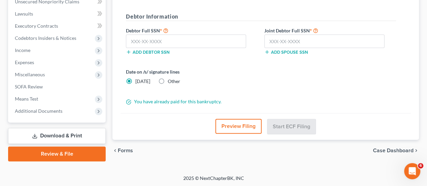
click at [172, 74] on label "Date on /s/ signature lines" at bounding box center [192, 71] width 132 height 7
click at [172, 82] on span "Other" at bounding box center [174, 81] width 12 height 6
click at [172, 82] on input "Other" at bounding box center [172, 80] width 4 height 4
radio input "true"
radio input "false"
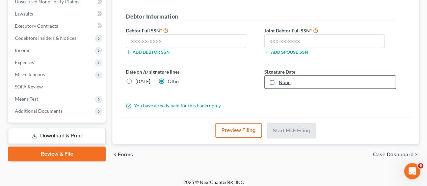
click at [288, 81] on link "None" at bounding box center [330, 82] width 131 height 13
type input "[DATE]"
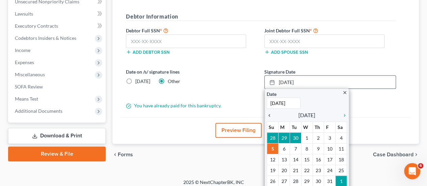
click at [271, 114] on icon "chevron_left" at bounding box center [271, 115] width 9 height 5
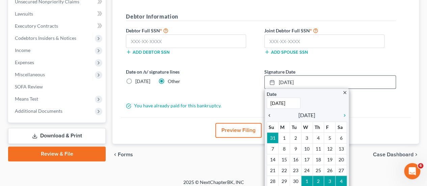
click at [271, 114] on icon "chevron_left" at bounding box center [271, 115] width 9 height 5
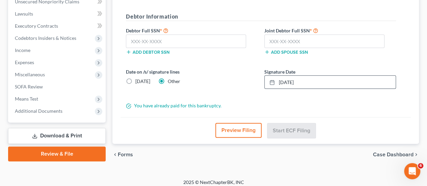
click at [405, 56] on div "Almost There... Complete Required * Fields District Information Bankruptcy Cour…" at bounding box center [266, 22] width 290 height 190
click at [142, 42] on input "text" at bounding box center [186, 41] width 120 height 14
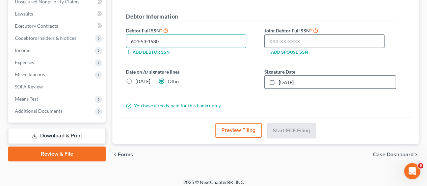
type input "604-53-1580"
click at [287, 40] on input "text" at bounding box center [324, 41] width 120 height 14
type input "626-28-3583"
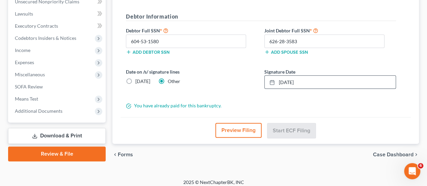
click at [346, 123] on div "Preview Filing Start ECF Filing" at bounding box center [266, 130] width 290 height 27
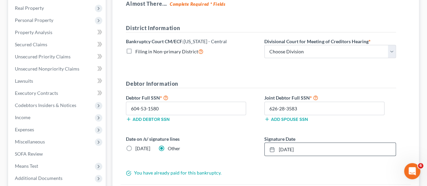
scroll to position [104, 0]
click at [304, 58] on div "District Information Bankruptcy Court CM/ECF: [US_STATE] - Central Filing in No…" at bounding box center [261, 44] width 277 height 40
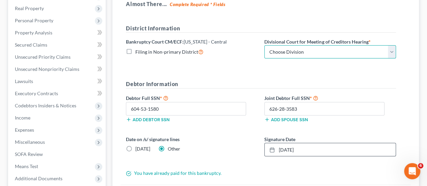
click at [302, 48] on select "Choose Division [GEOGRAPHIC_DATA][PERSON_NAME] [GEOGRAPHIC_DATA] [GEOGRAPHIC_DA…" at bounding box center [330, 52] width 132 height 14
select select "1"
click at [264, 45] on select "Choose Division [GEOGRAPHIC_DATA][PERSON_NAME] [GEOGRAPHIC_DATA] [GEOGRAPHIC_DA…" at bounding box center [330, 52] width 132 height 14
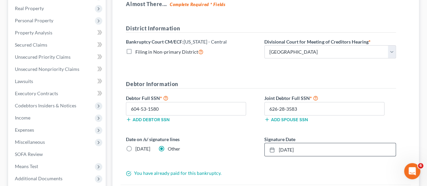
click at [402, 86] on div "Almost There... Complete Required * Fields District Information Bankruptcy Cour…" at bounding box center [266, 90] width 290 height 190
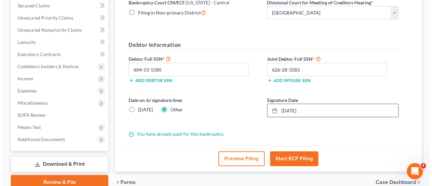
scroll to position [172, 0]
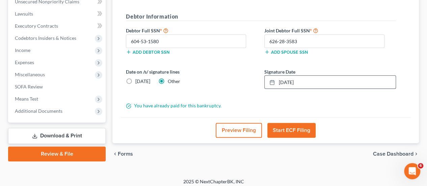
click at [305, 126] on button "Start ECF Filing" at bounding box center [291, 130] width 48 height 15
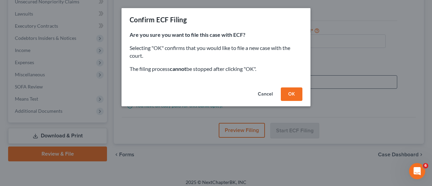
click at [296, 100] on button "OK" at bounding box center [292, 94] width 22 height 14
